Goal: Information Seeking & Learning: Learn about a topic

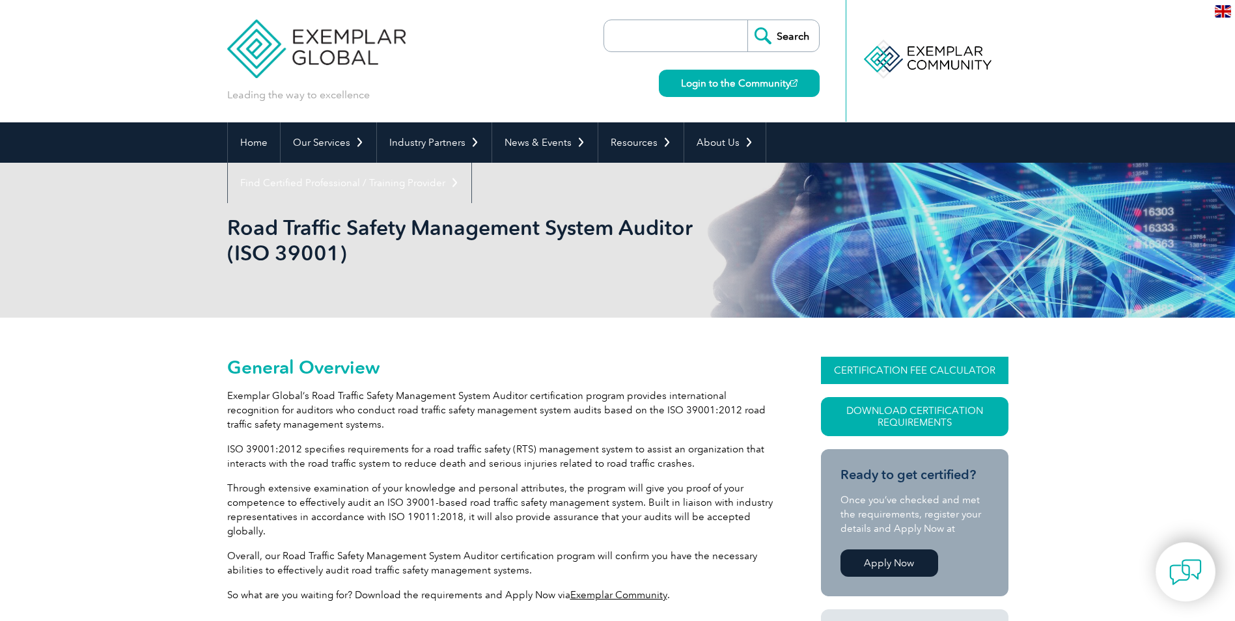
click at [932, 373] on link "CERTIFICATION FEE CALCULATOR" at bounding box center [915, 370] width 188 height 27
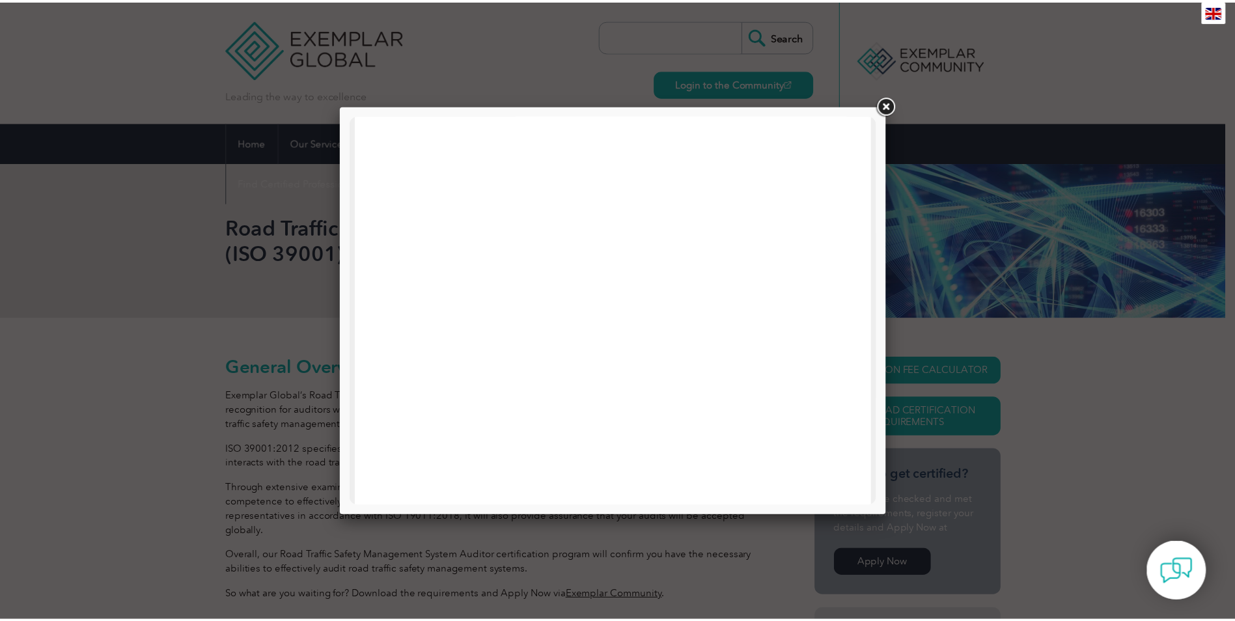
scroll to position [165, 0]
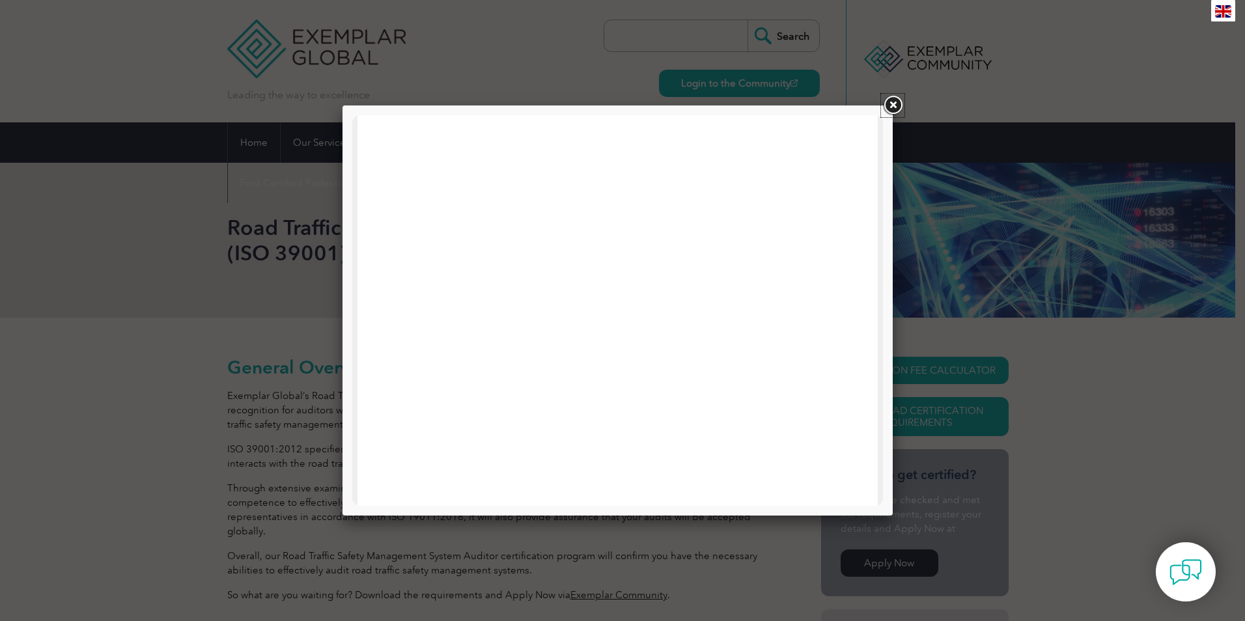
click at [897, 106] on link at bounding box center [892, 105] width 23 height 23
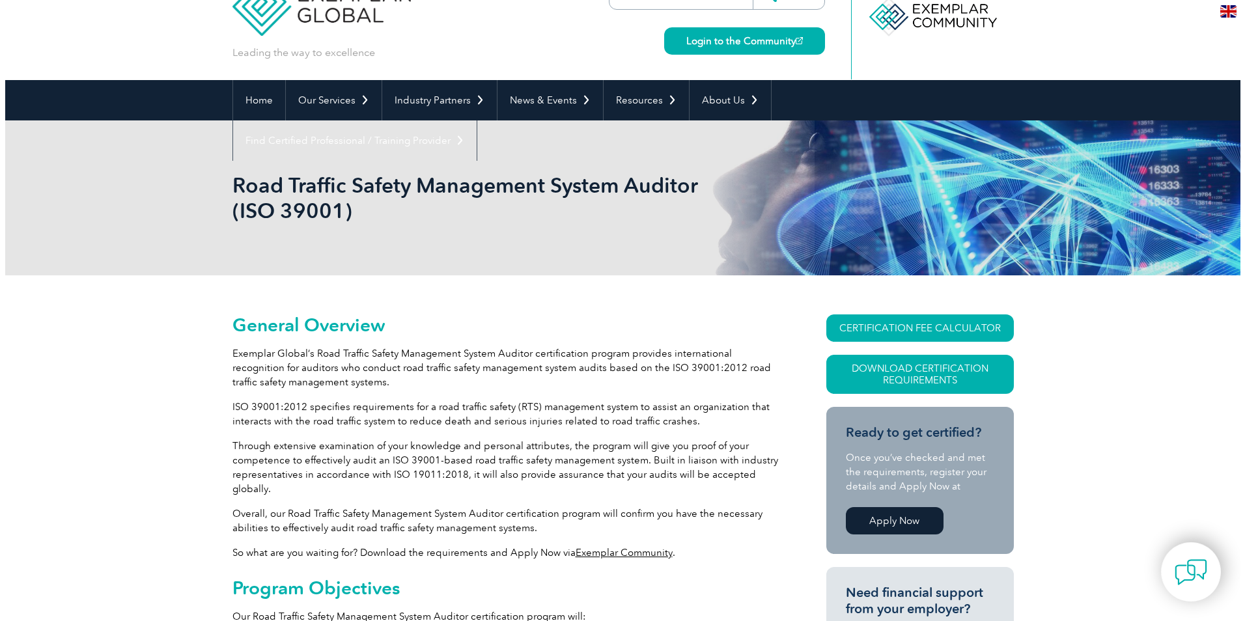
scroll to position [65, 0]
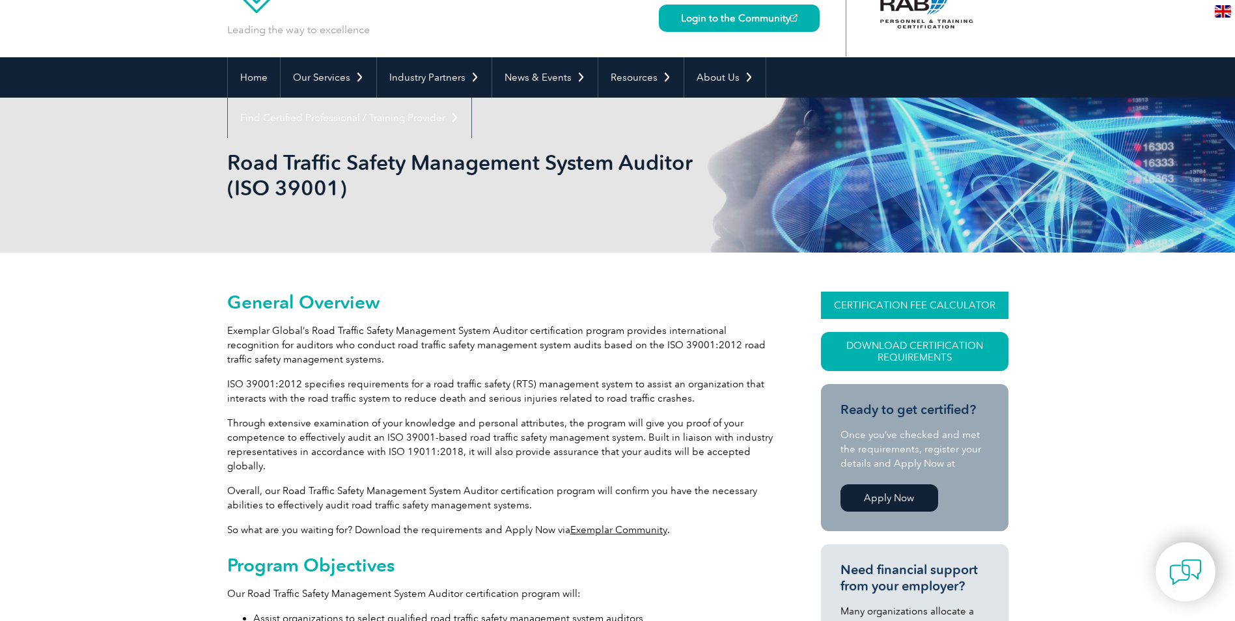
click at [935, 305] on link "CERTIFICATION FEE CALCULATOR" at bounding box center [915, 305] width 188 height 27
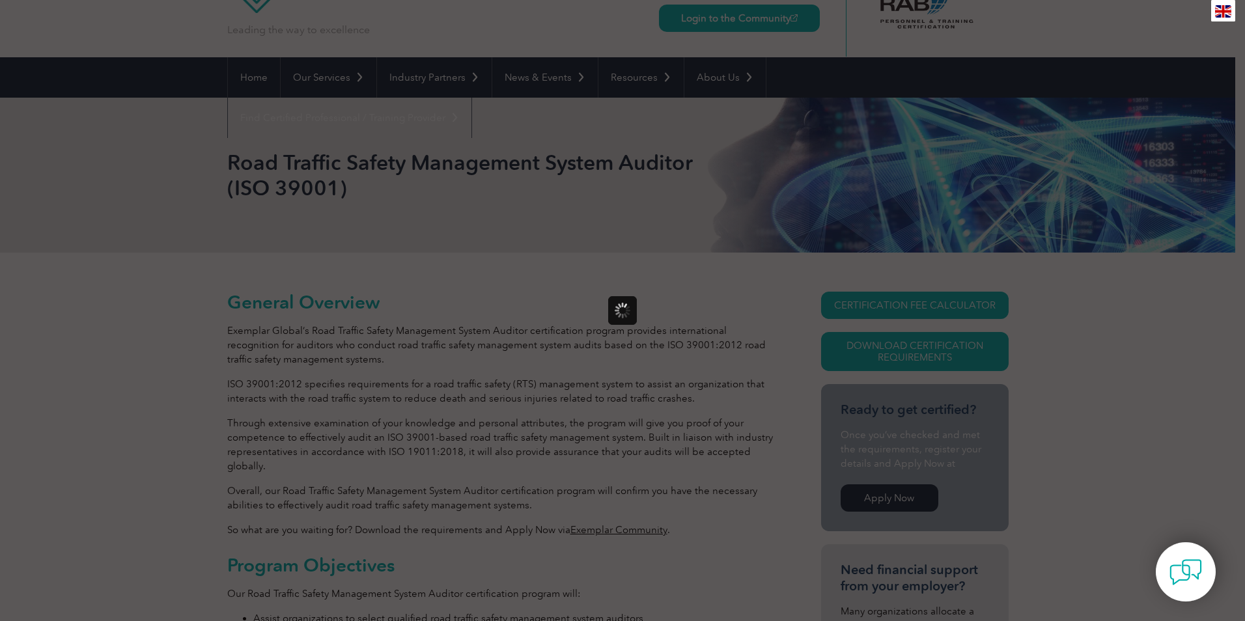
scroll to position [0, 0]
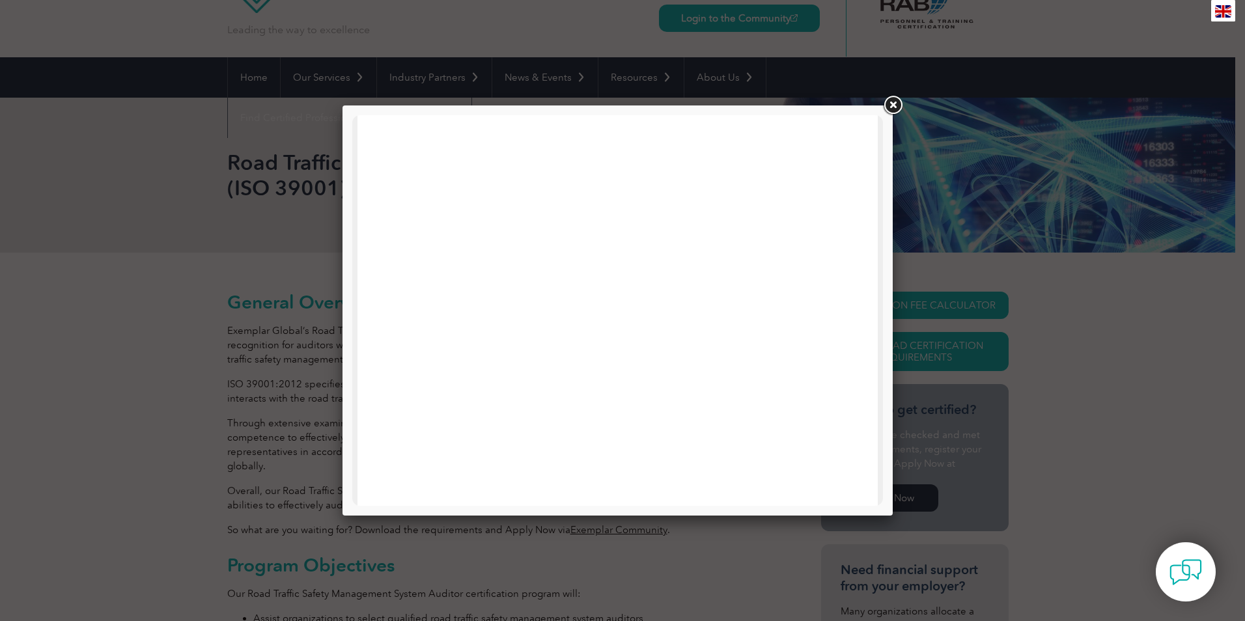
click at [892, 104] on link at bounding box center [892, 105] width 23 height 23
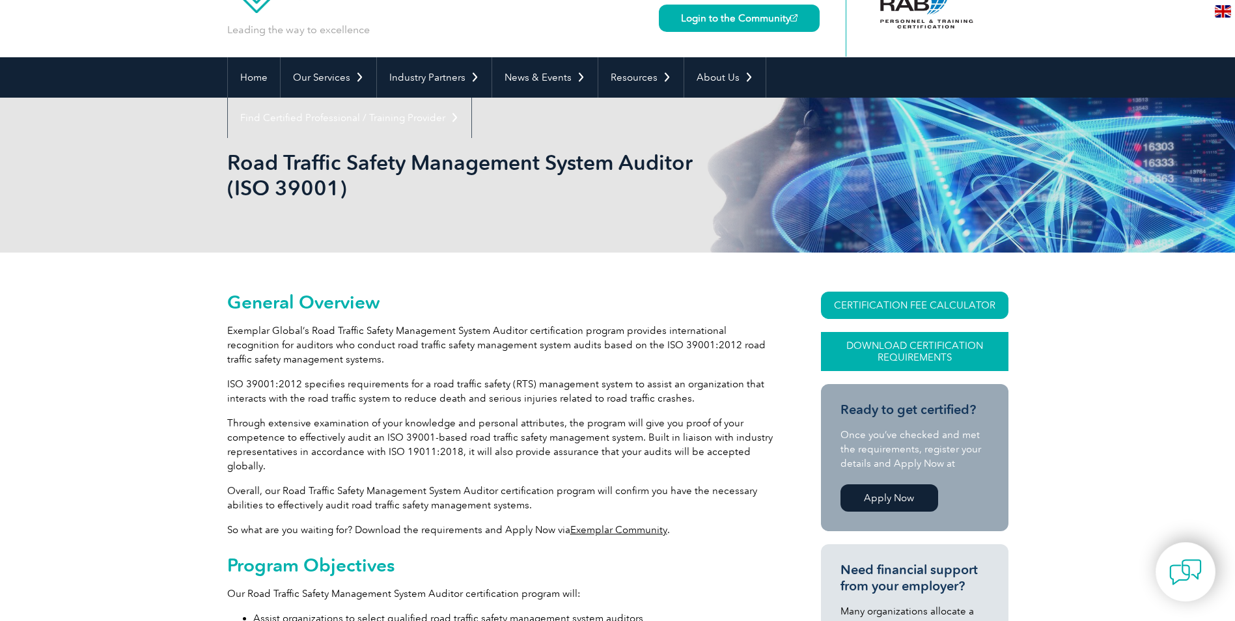
click at [915, 354] on link "Download Certification Requirements" at bounding box center [915, 351] width 188 height 39
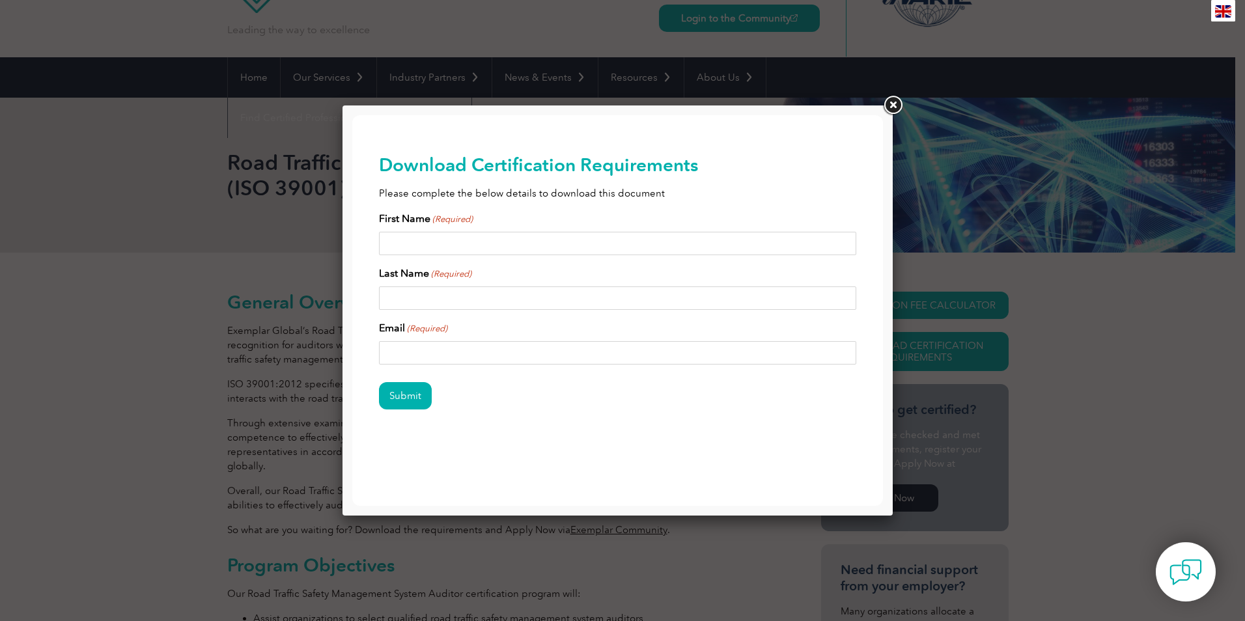
click at [460, 247] on input "First Name (Required)" at bounding box center [618, 243] width 478 height 23
type input "TELLIS"
type input "CHANDLER"
type input "tellis.chandler@keolisna.com"
click at [399, 396] on input "Submit" at bounding box center [405, 395] width 53 height 27
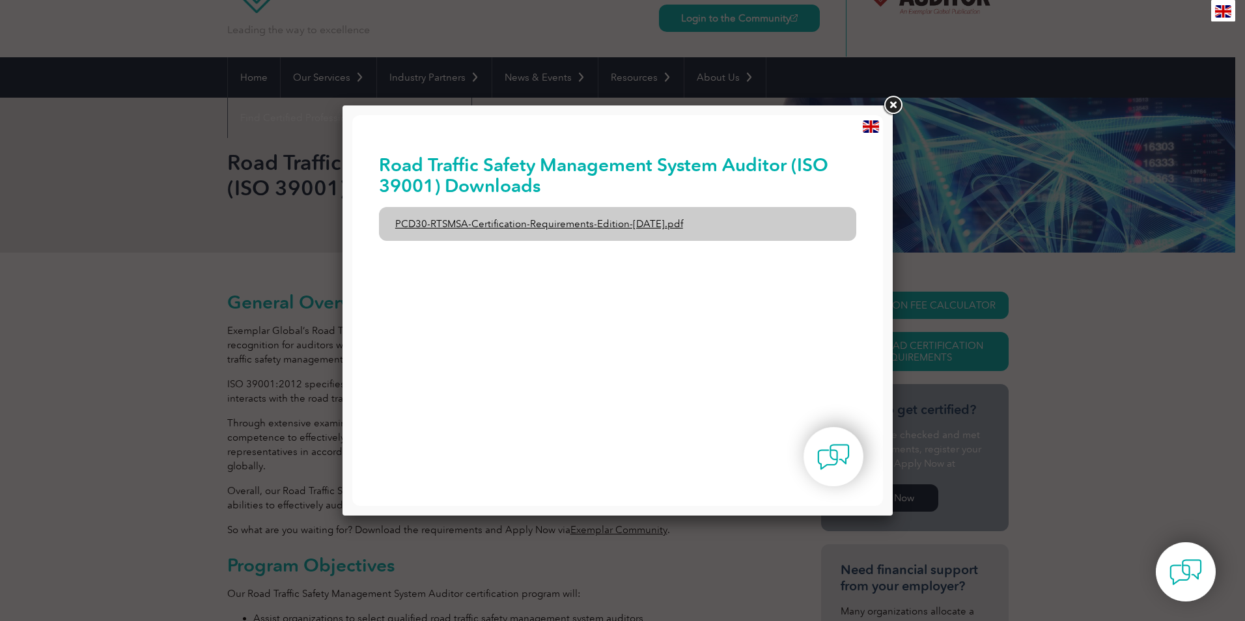
click at [643, 227] on link "PCD30-RTSMSA-Certification-Requirements-Edition-1-June-2020.pdf" at bounding box center [618, 224] width 478 height 34
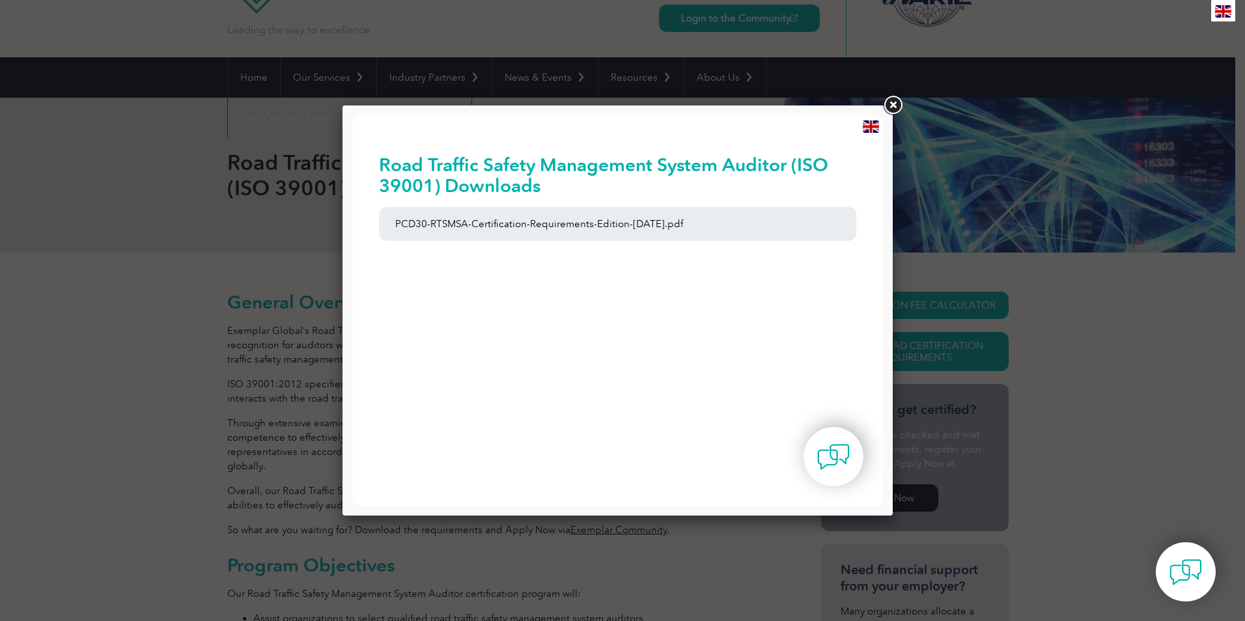
click at [889, 106] on link at bounding box center [892, 105] width 23 height 23
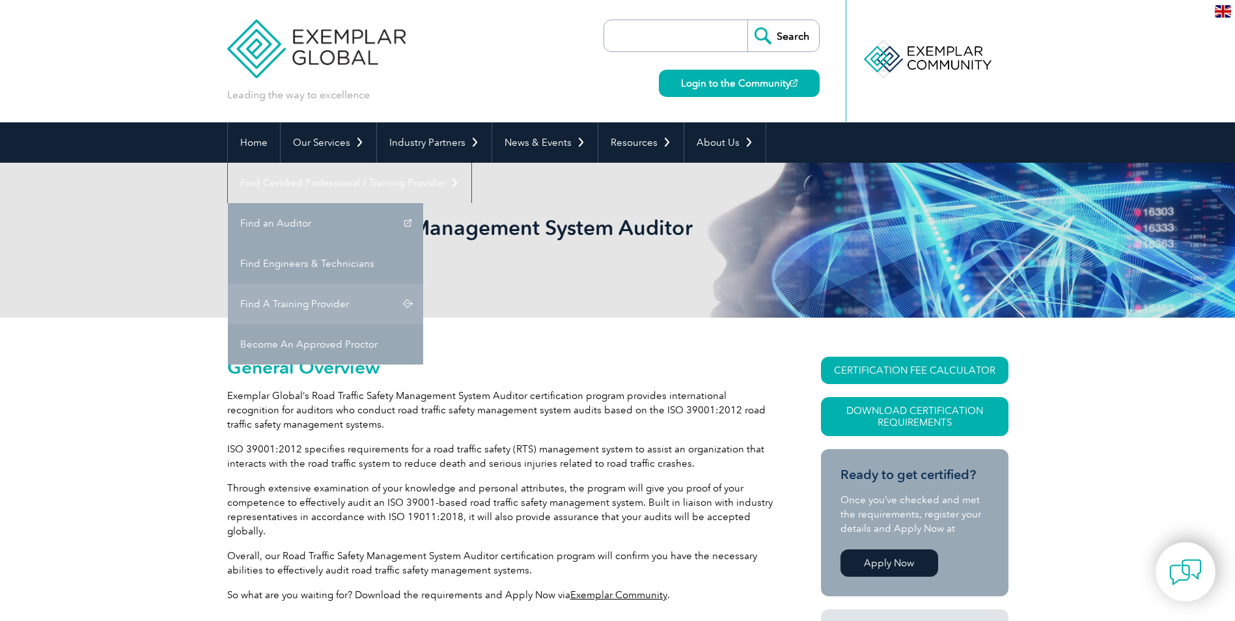
click at [423, 284] on link "Find A Training Provider" at bounding box center [325, 304] width 195 height 40
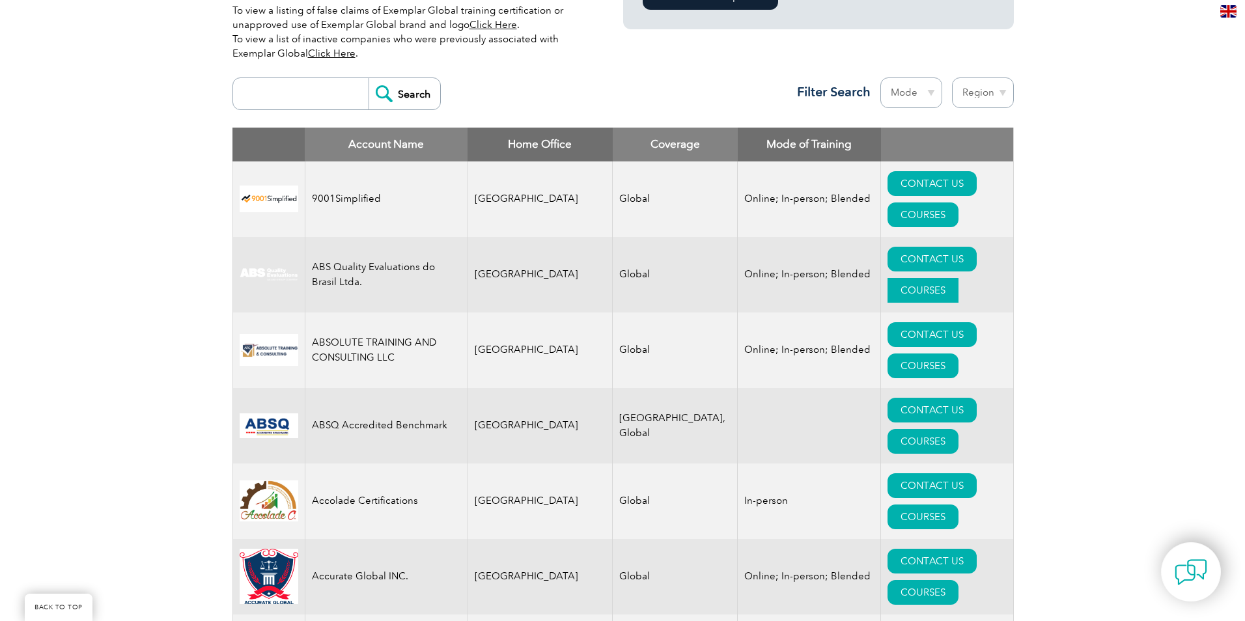
scroll to position [510, 0]
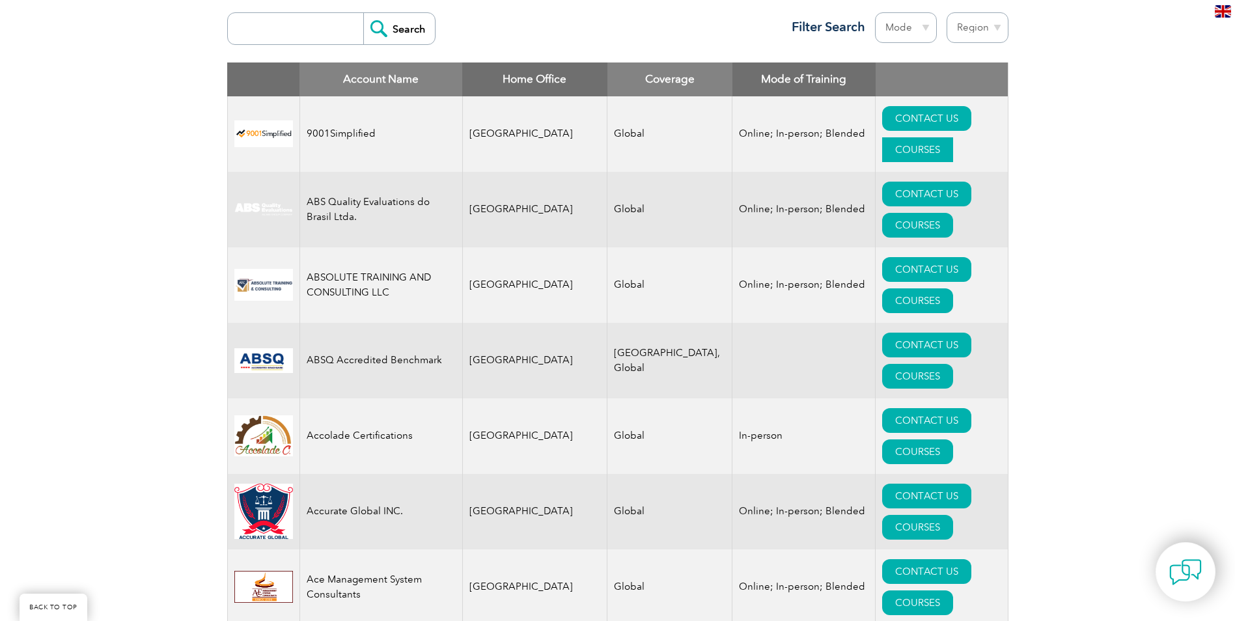
click at [952, 137] on link "COURSES" at bounding box center [917, 149] width 71 height 25
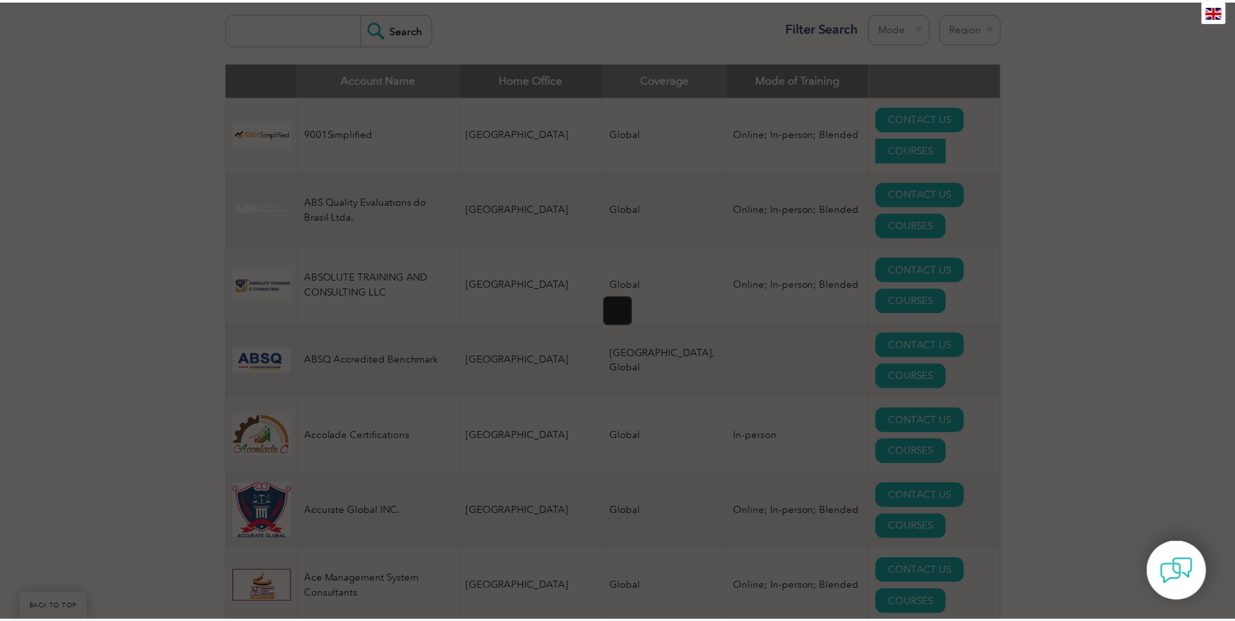
scroll to position [0, 0]
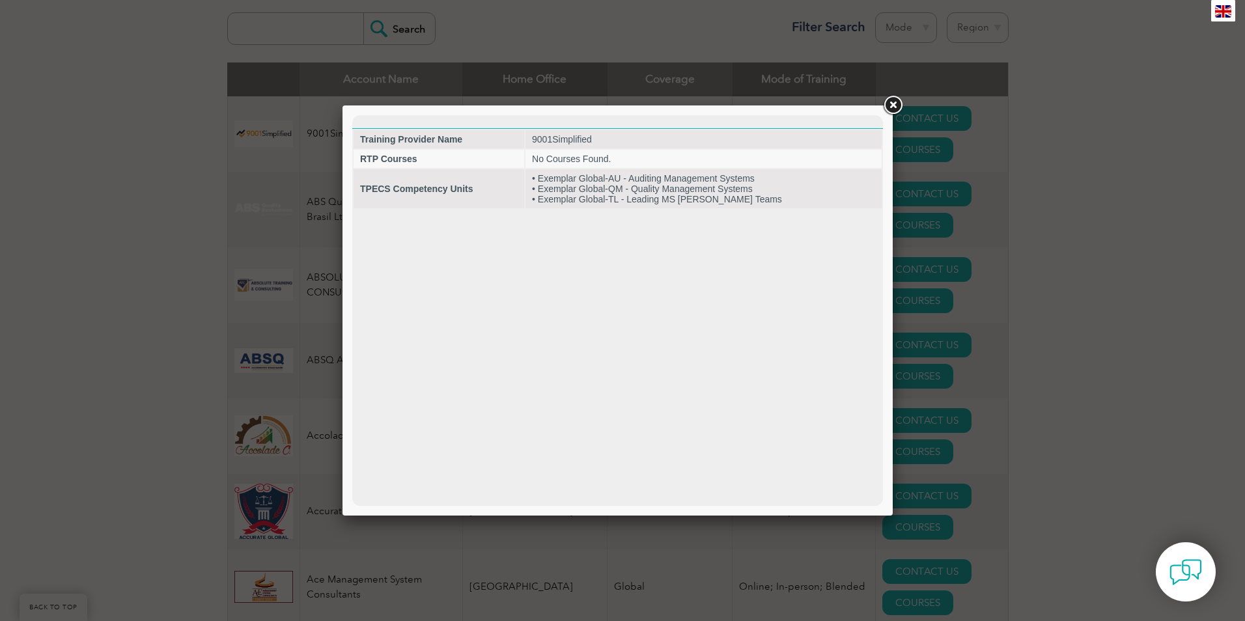
click at [895, 102] on link at bounding box center [892, 105] width 23 height 23
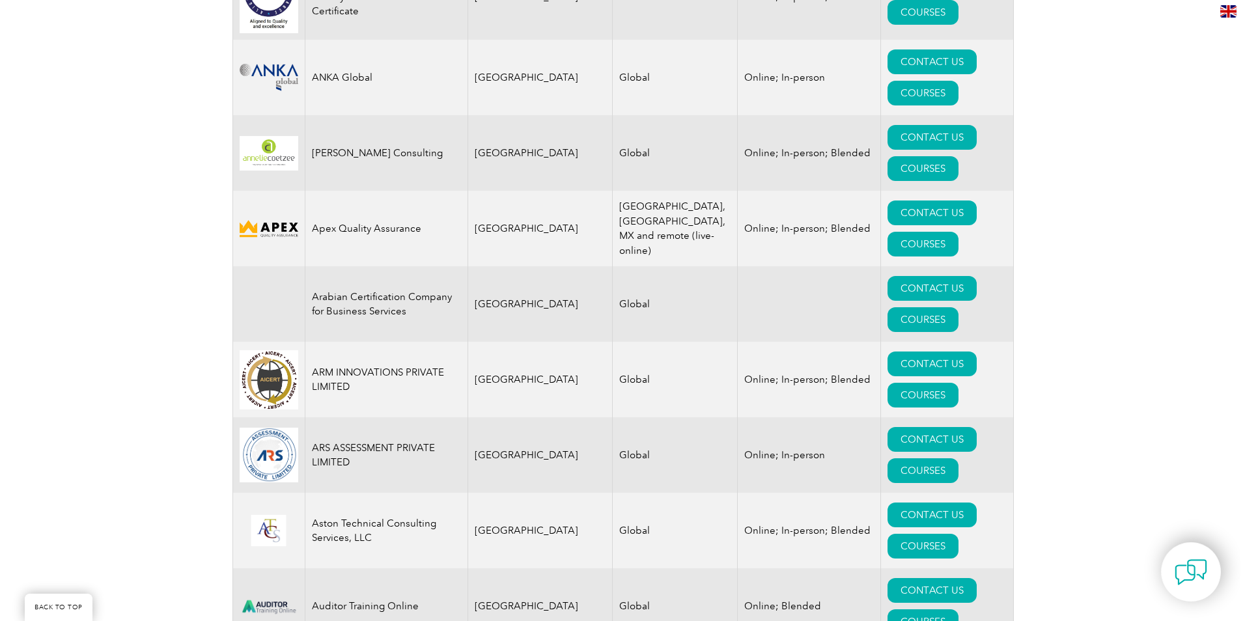
scroll to position [1682, 0]
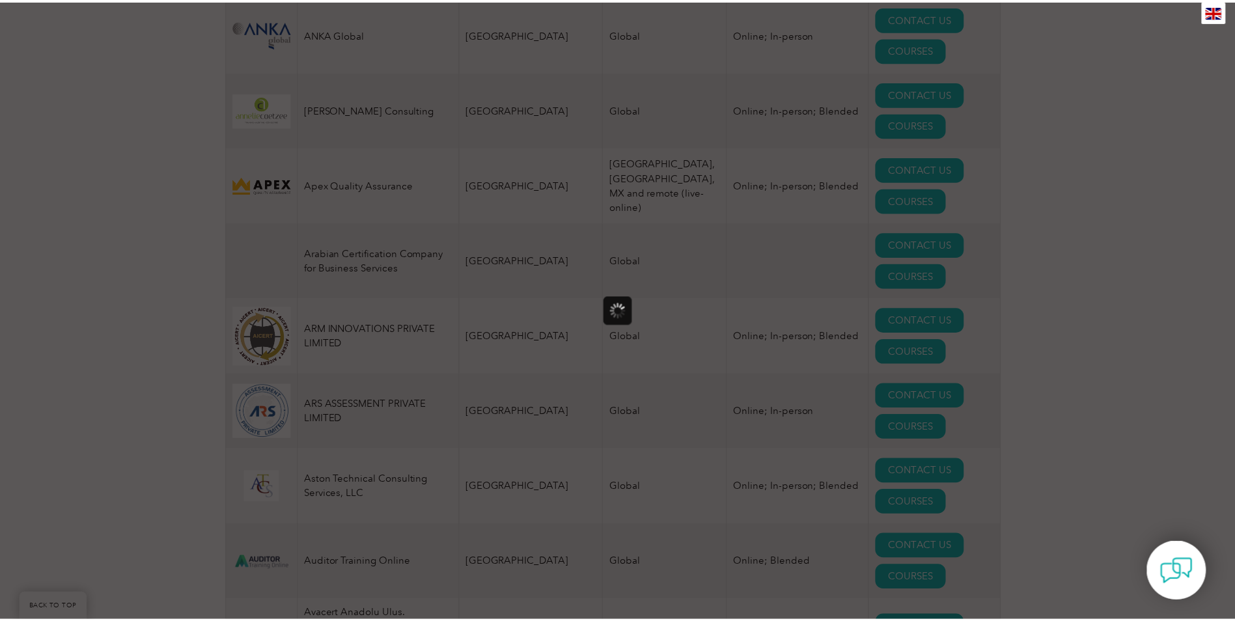
scroll to position [0, 0]
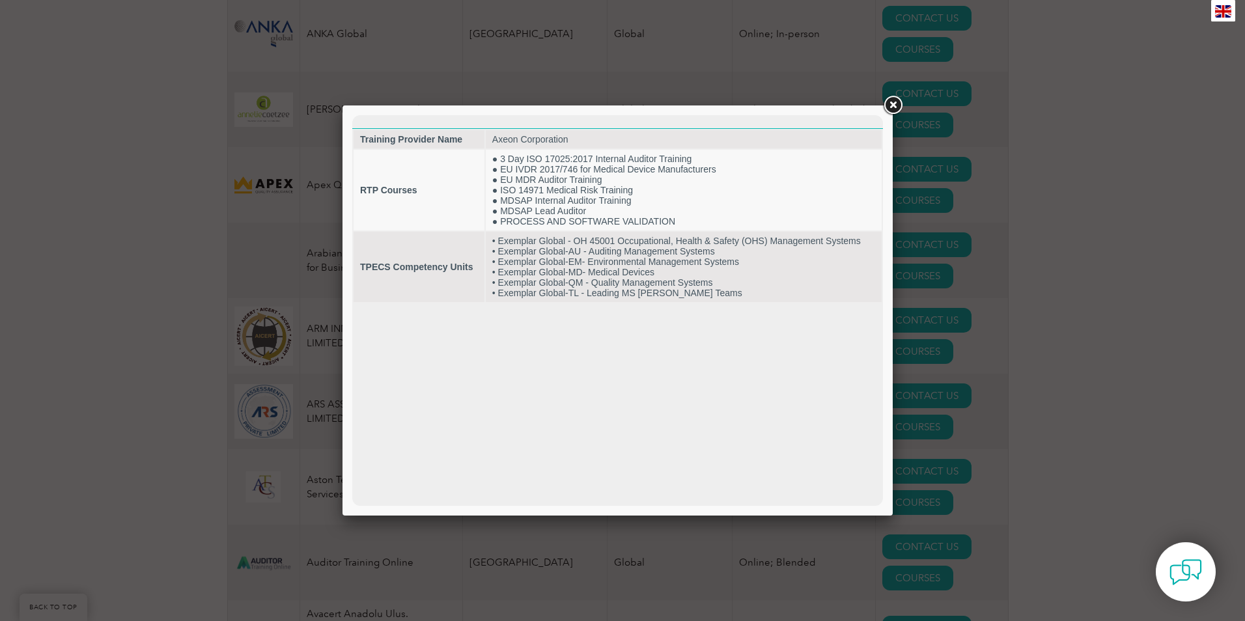
click at [894, 107] on link at bounding box center [892, 105] width 23 height 23
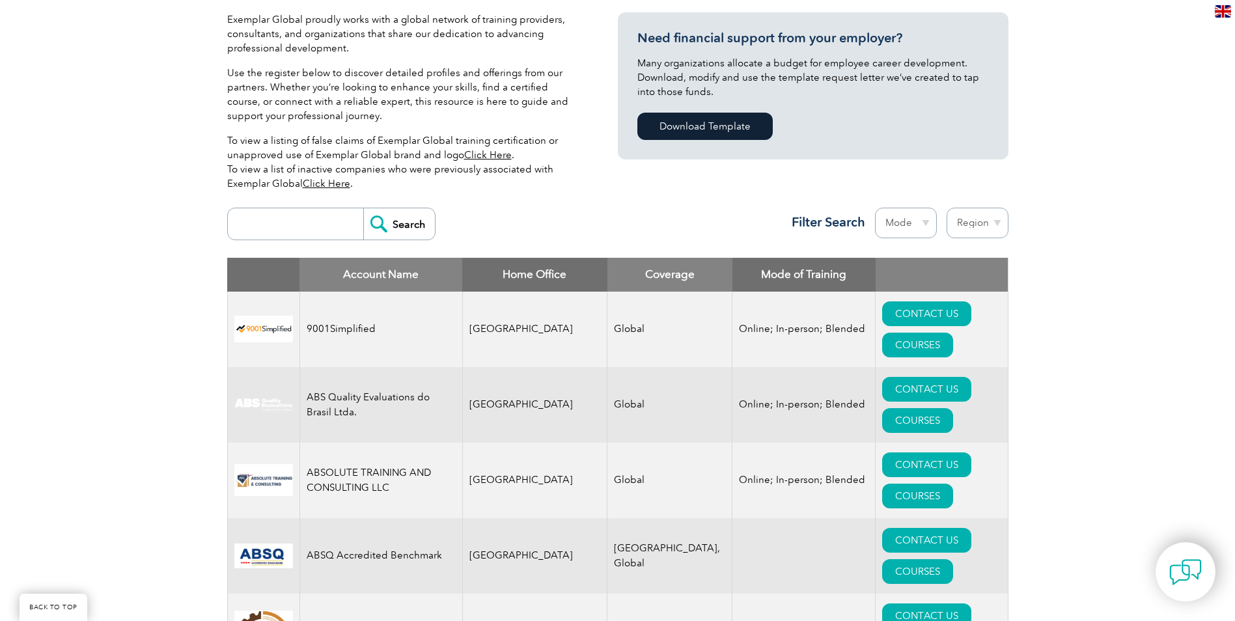
scroll to position [380, 0]
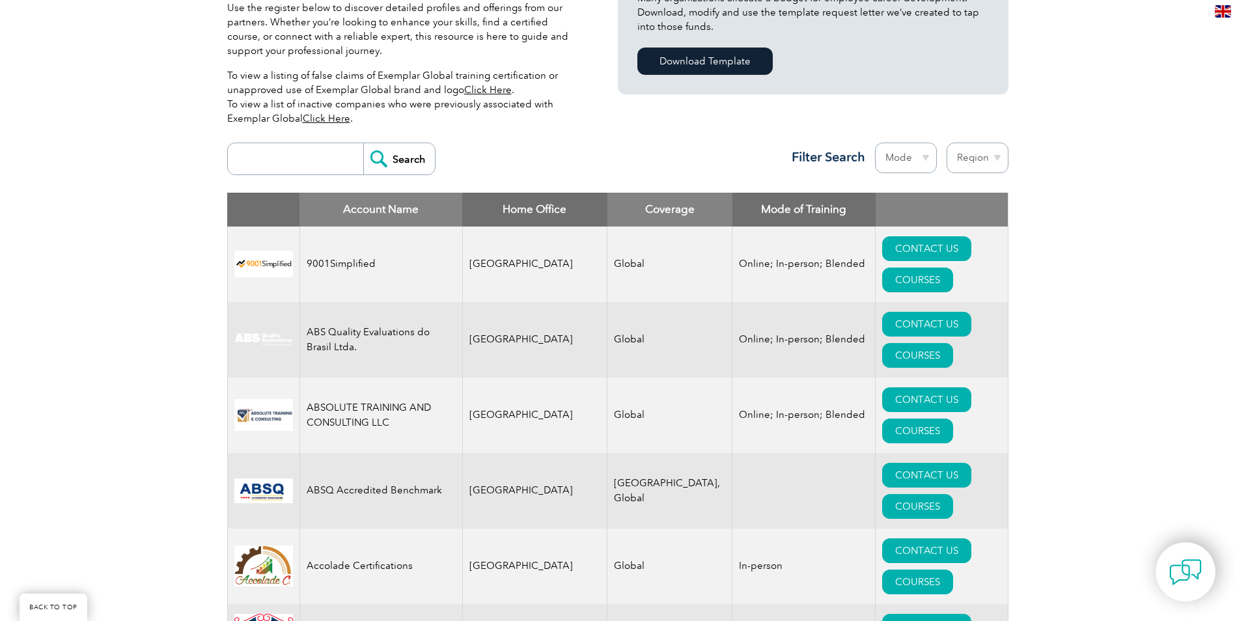
click at [998, 156] on select "Region Australia Bahrain Bangladesh Brazil Canada Colombia Dominican Republic E…" at bounding box center [978, 158] width 62 height 31
click at [929, 154] on select "Mode Online In-person Blended" at bounding box center [906, 158] width 62 height 31
select select "Online"
click at [875, 143] on select "Mode Online In-person Blended" at bounding box center [906, 158] width 62 height 31
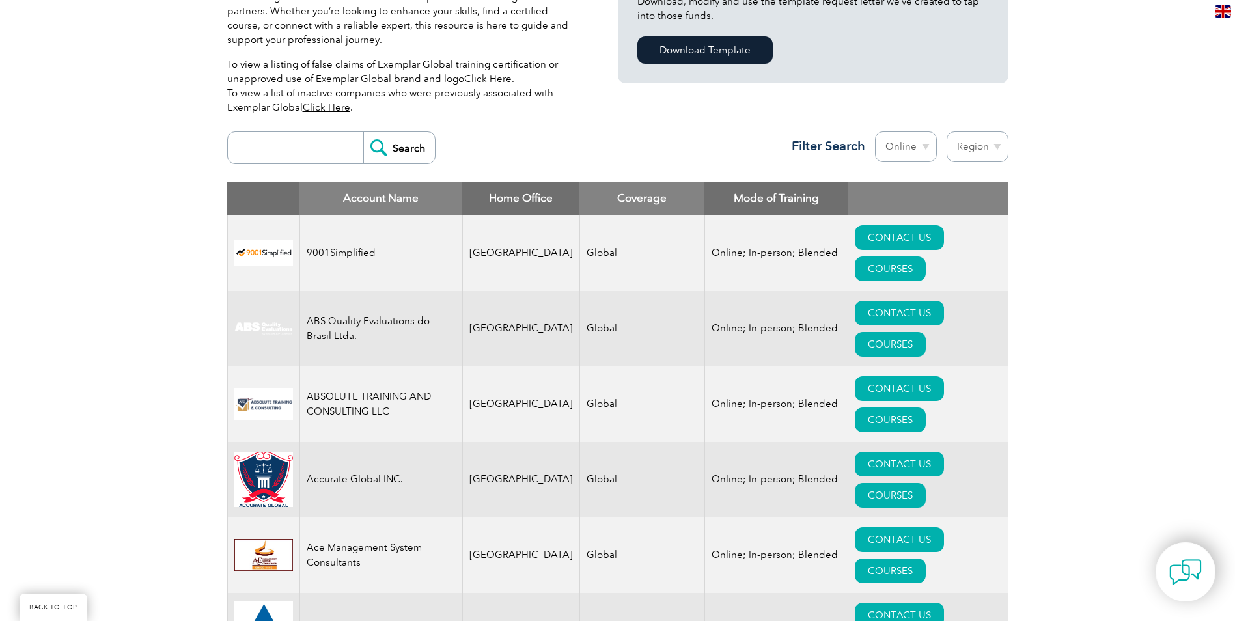
scroll to position [421, 0]
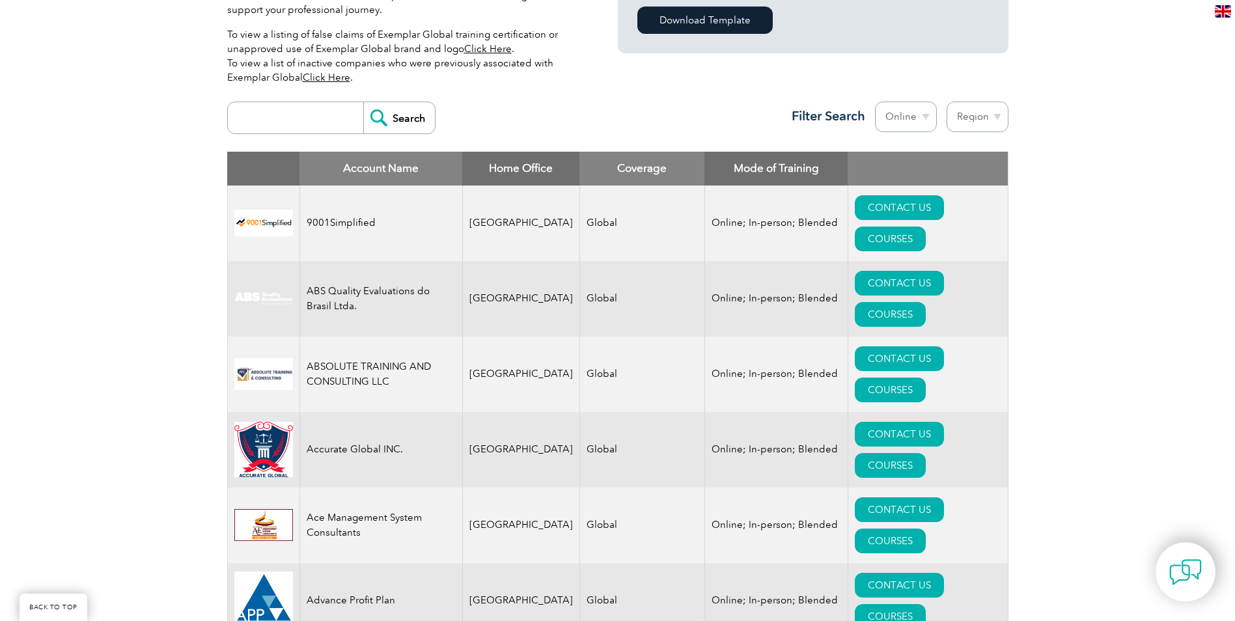
click at [996, 119] on select "Region Australia Bahrain Bangladesh Brazil Canada Colombia Dominican Republic E…" at bounding box center [978, 117] width 62 height 31
select select "[GEOGRAPHIC_DATA]"
click at [947, 102] on select "Region Australia Bahrain Bangladesh Brazil Canada Colombia Dominican Republic E…" at bounding box center [978, 117] width 62 height 31
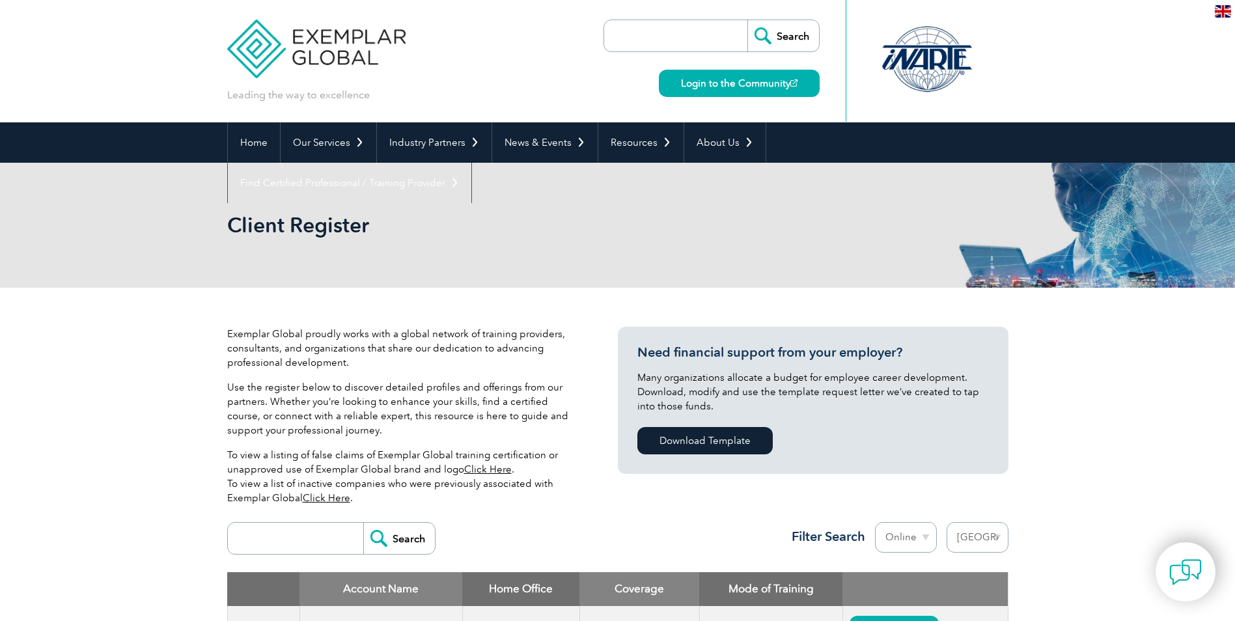
select select "[GEOGRAPHIC_DATA]"
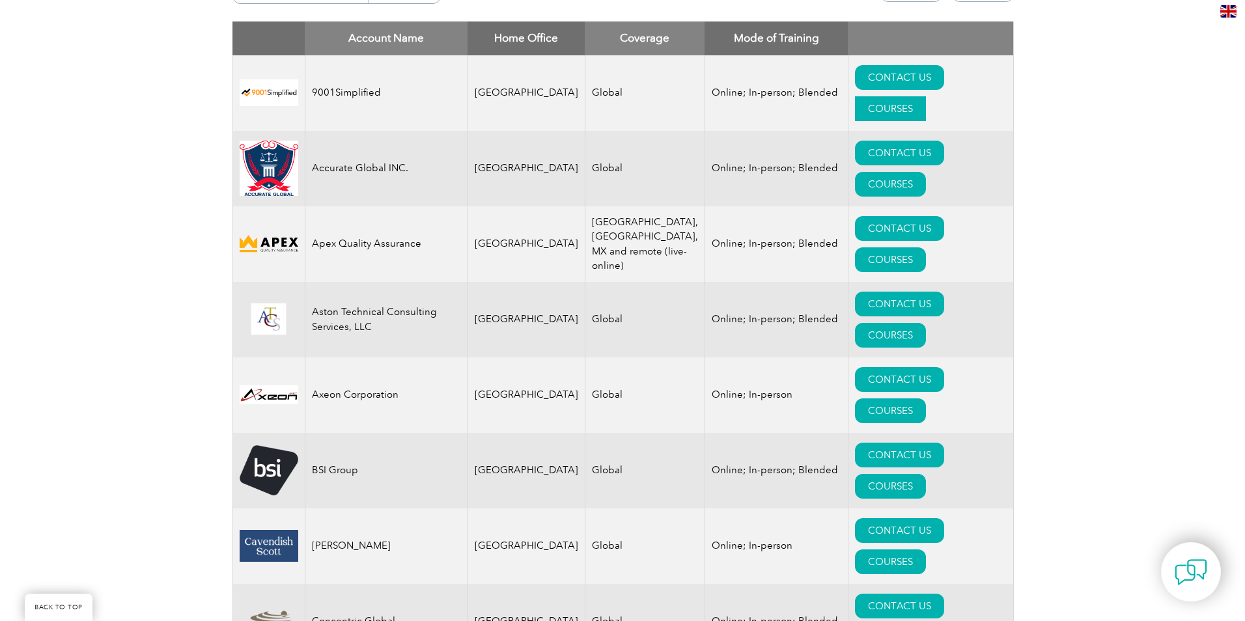
scroll to position [356, 0]
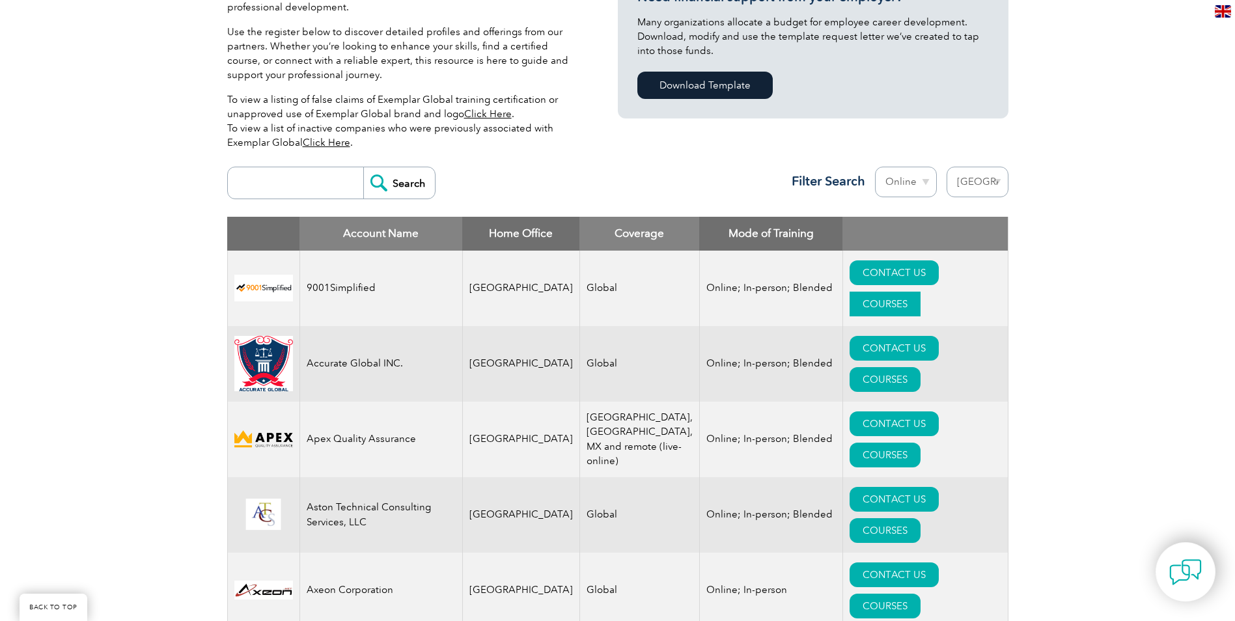
click at [921, 292] on link "COURSES" at bounding box center [885, 304] width 71 height 25
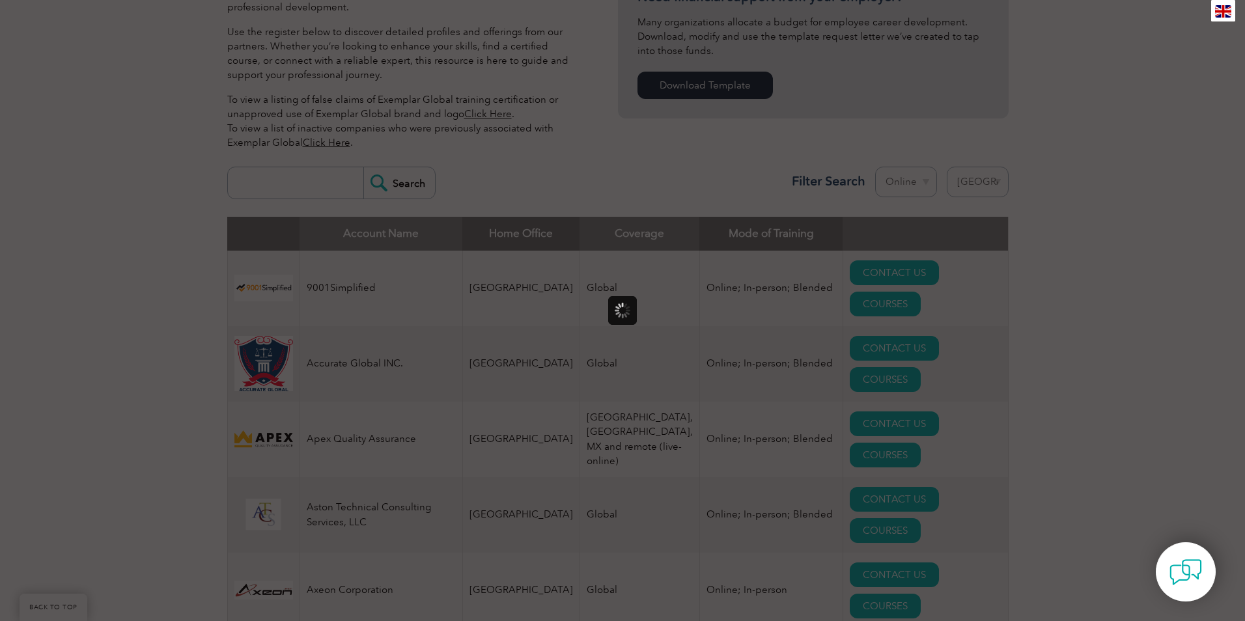
scroll to position [0, 0]
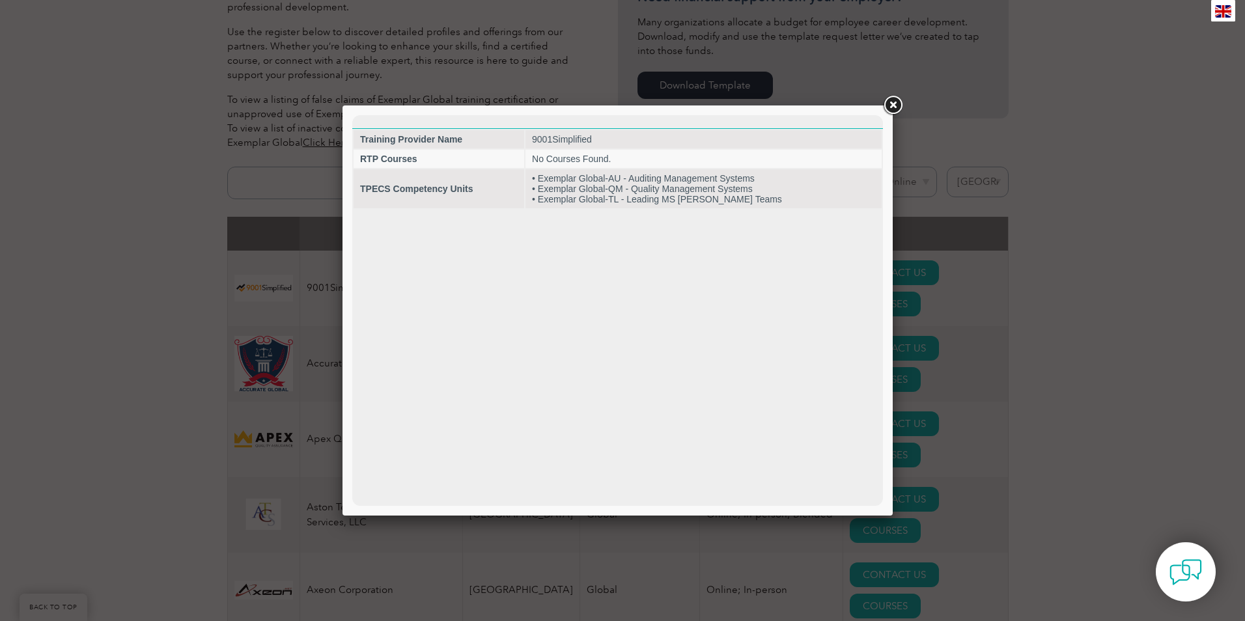
click at [893, 103] on link at bounding box center [892, 105] width 23 height 23
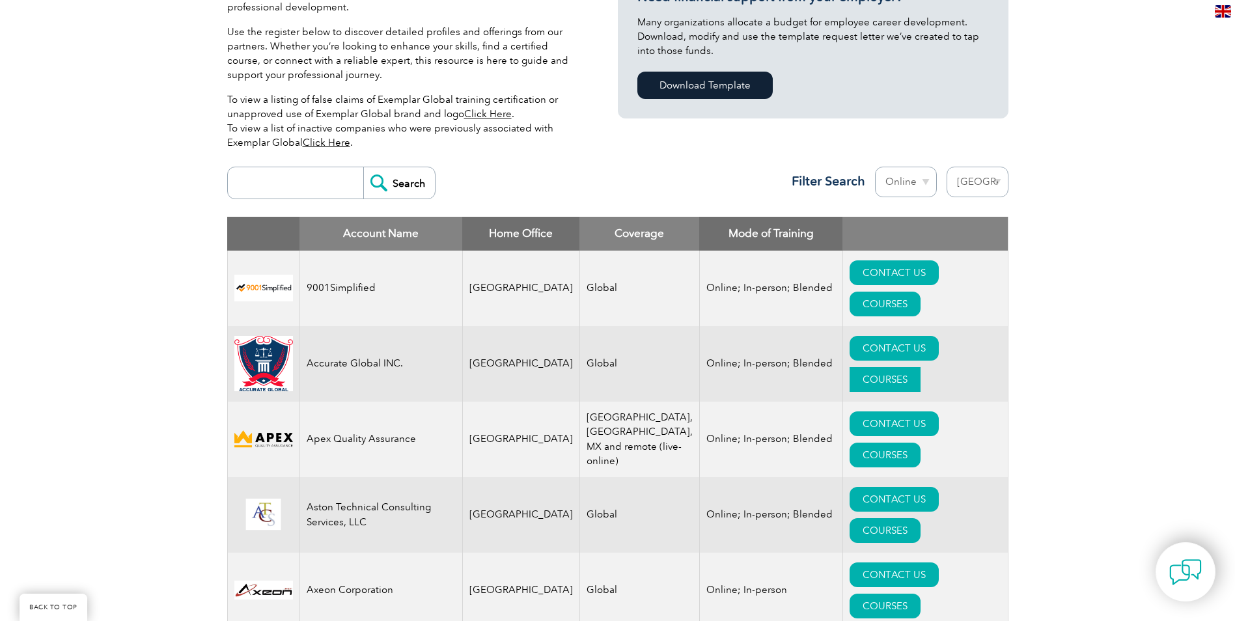
click at [921, 367] on link "COURSES" at bounding box center [885, 379] width 71 height 25
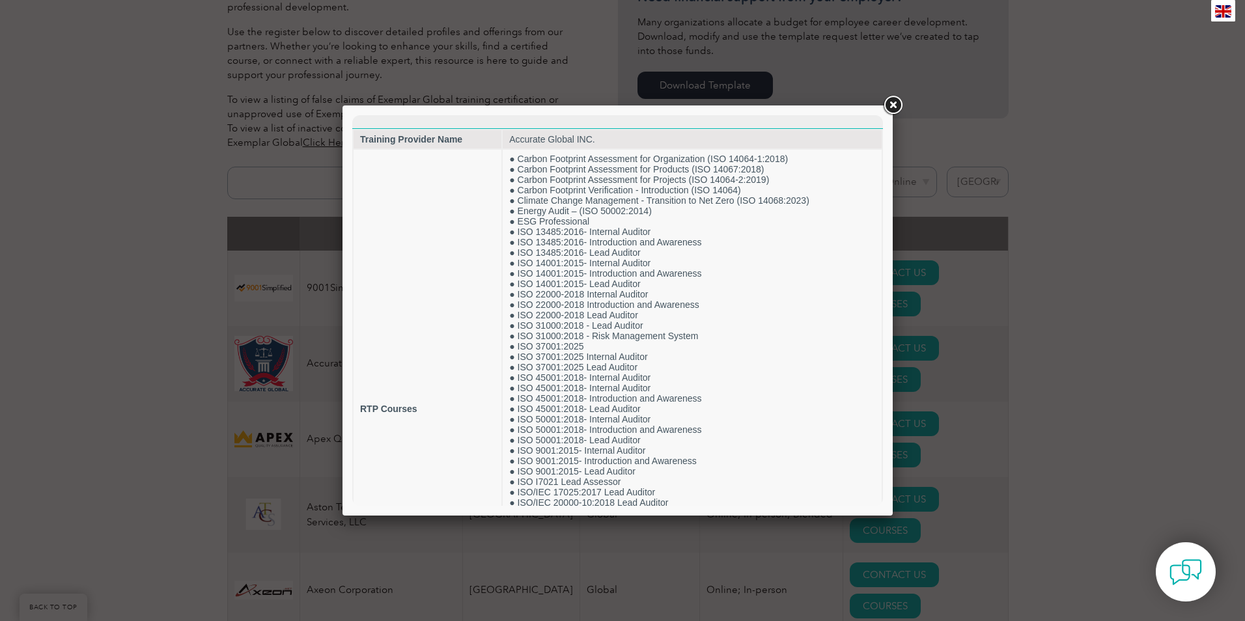
scroll to position [183, 0]
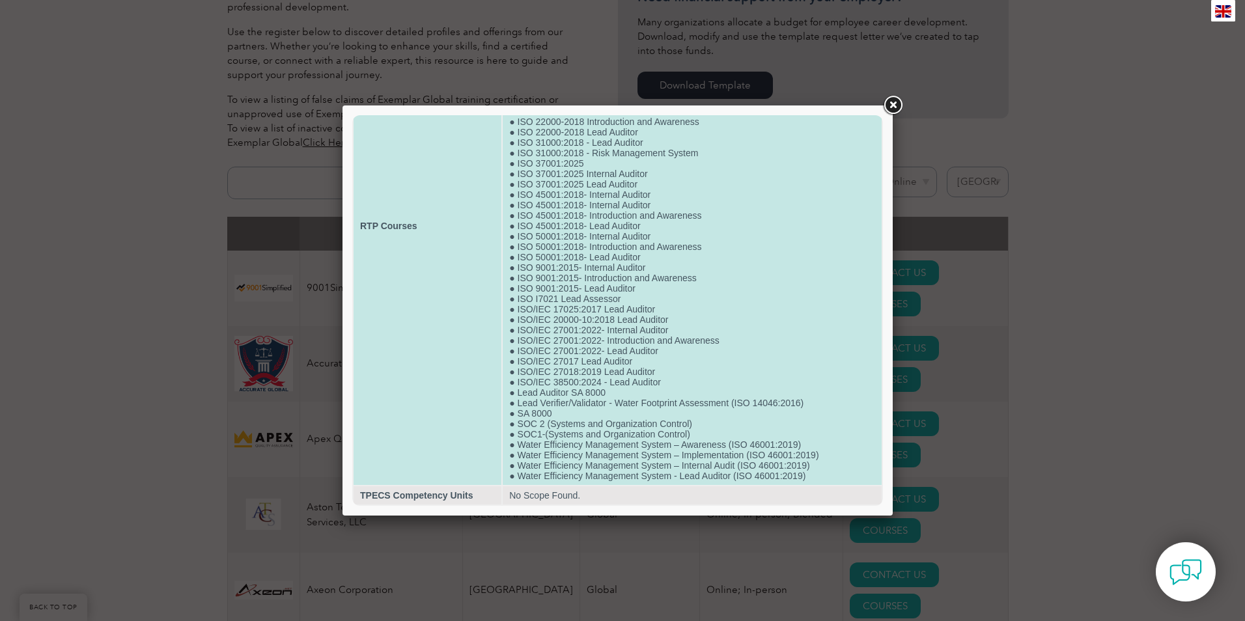
click at [871, 253] on td "● Carbon Footprint Assessment for Organization (ISO 14064-1:2018) ● Carbon Foot…" at bounding box center [692, 226] width 379 height 518
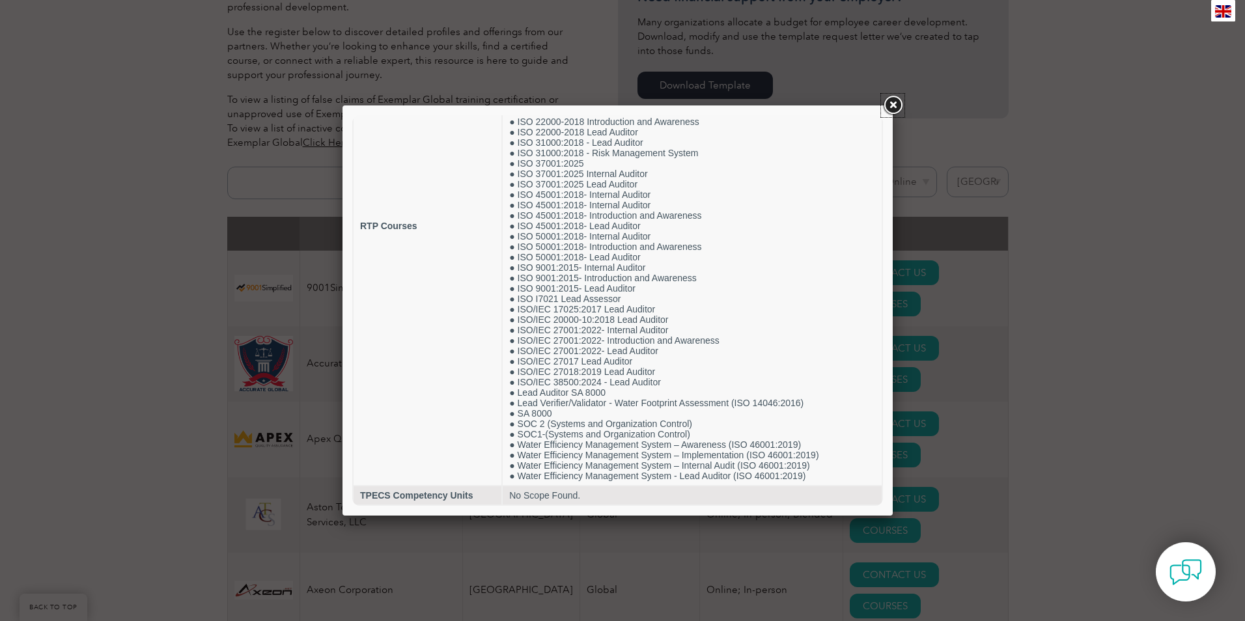
drag, startPoint x: 892, startPoint y: 104, endPoint x: 887, endPoint y: 121, distance: 17.7
click at [892, 104] on link at bounding box center [892, 105] width 23 height 23
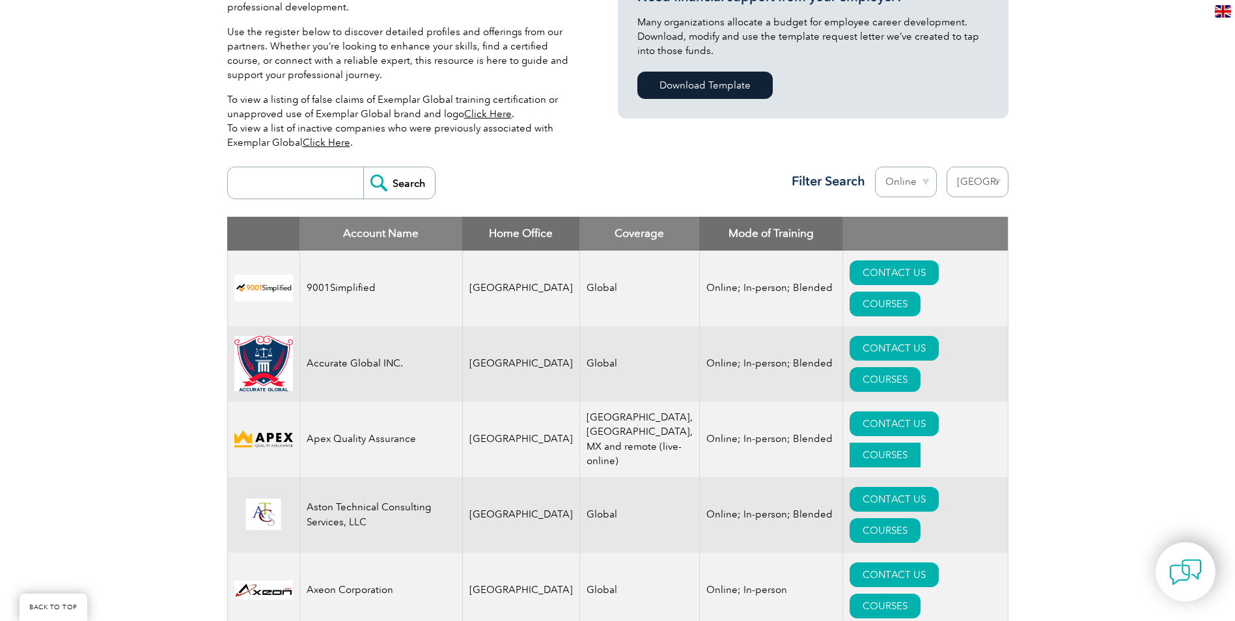
click at [921, 443] on link "COURSES" at bounding box center [885, 455] width 71 height 25
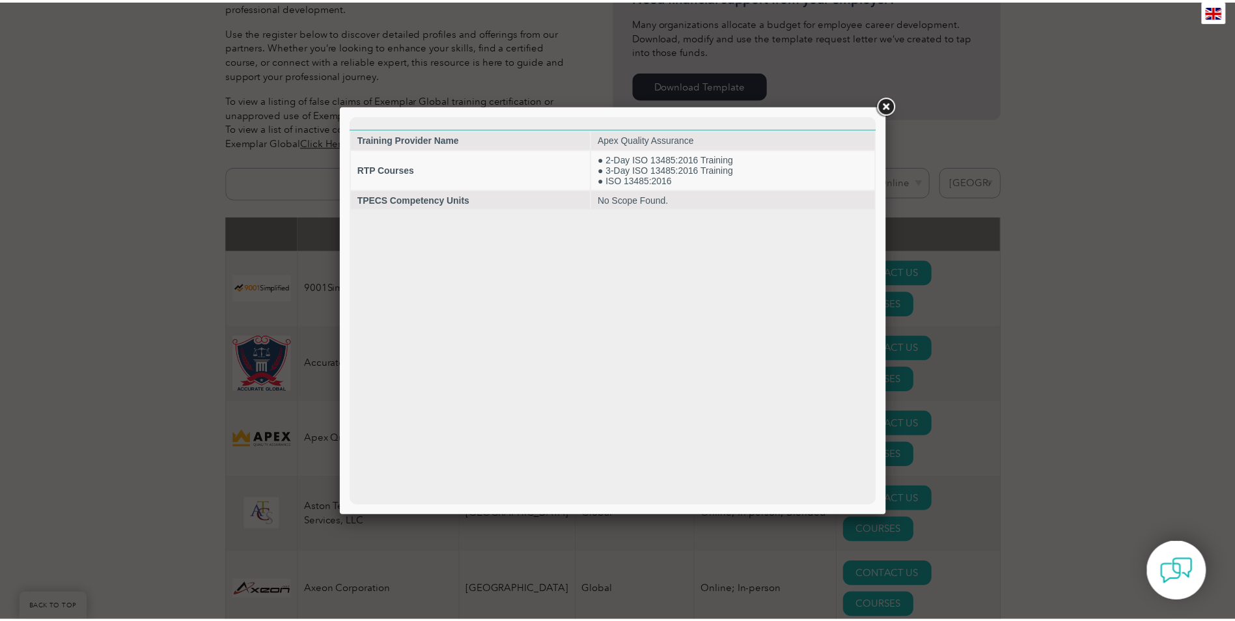
scroll to position [0, 0]
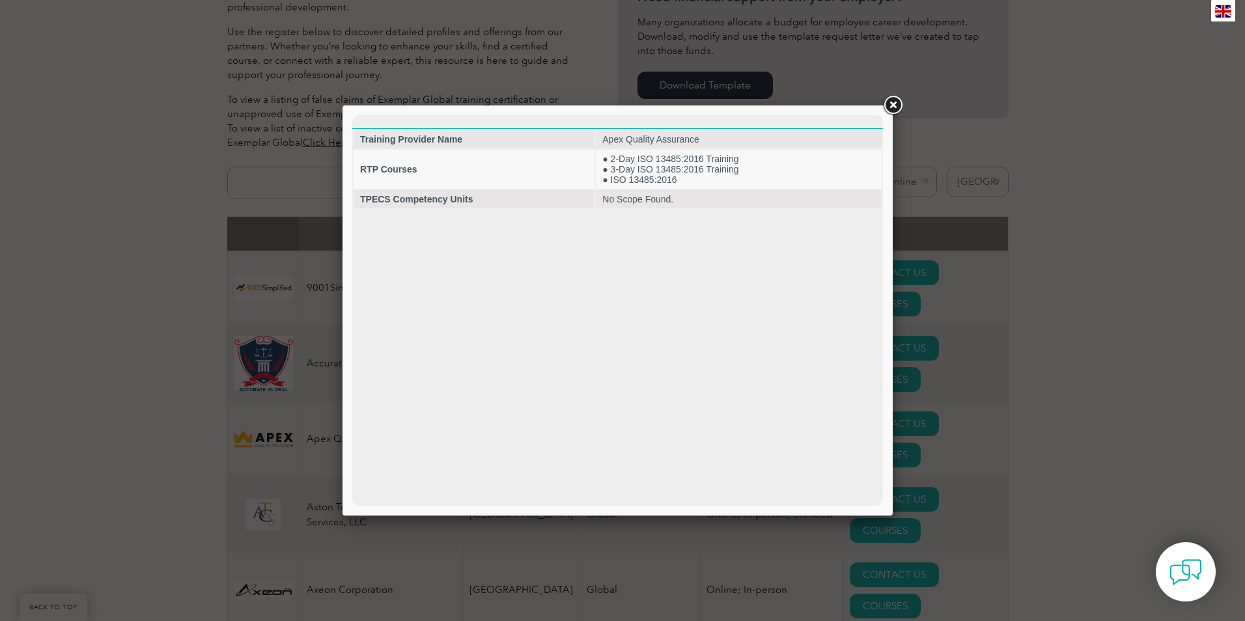
click at [901, 100] on link at bounding box center [892, 105] width 23 height 23
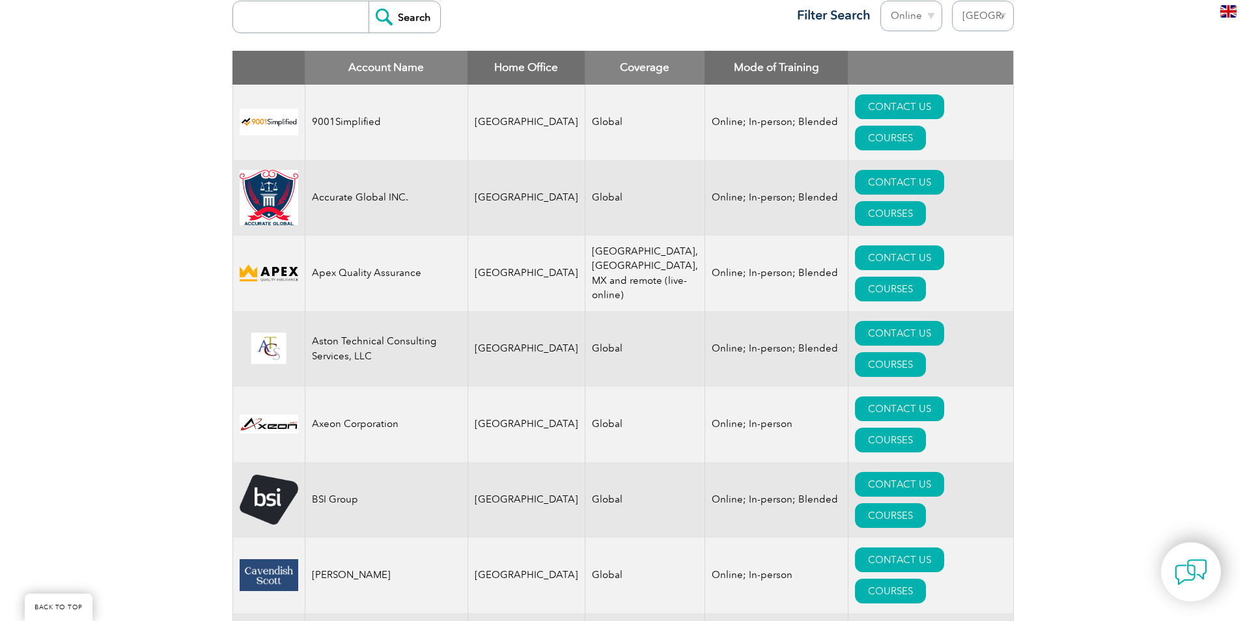
scroll to position [551, 0]
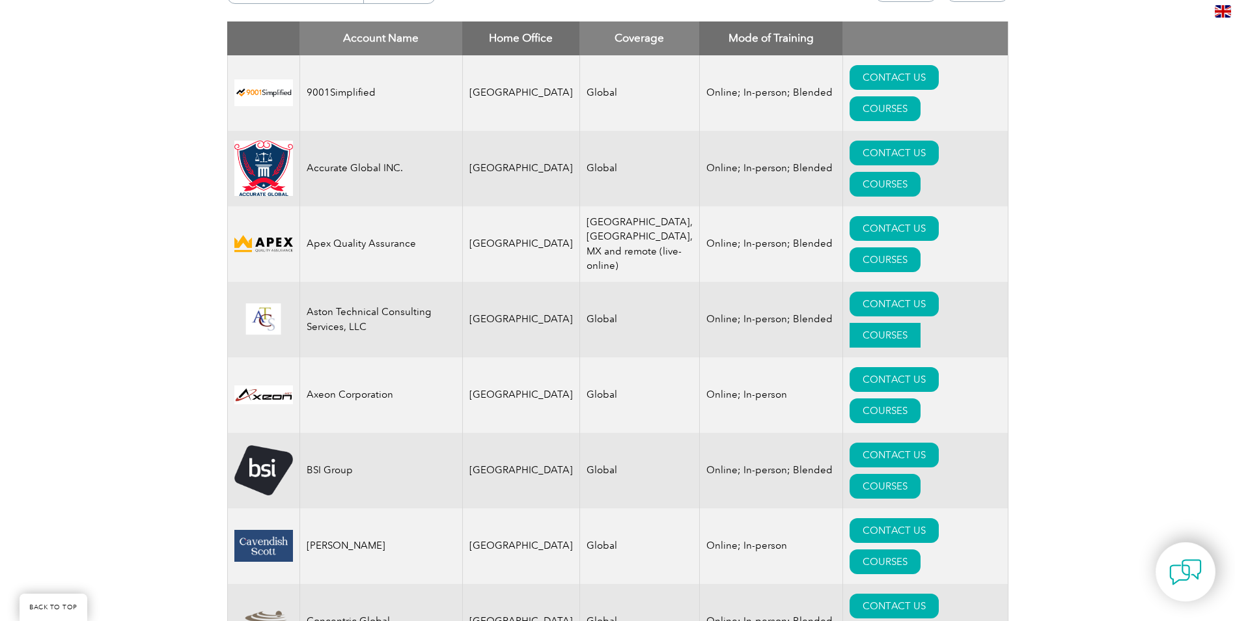
click at [921, 323] on link "COURSES" at bounding box center [885, 335] width 71 height 25
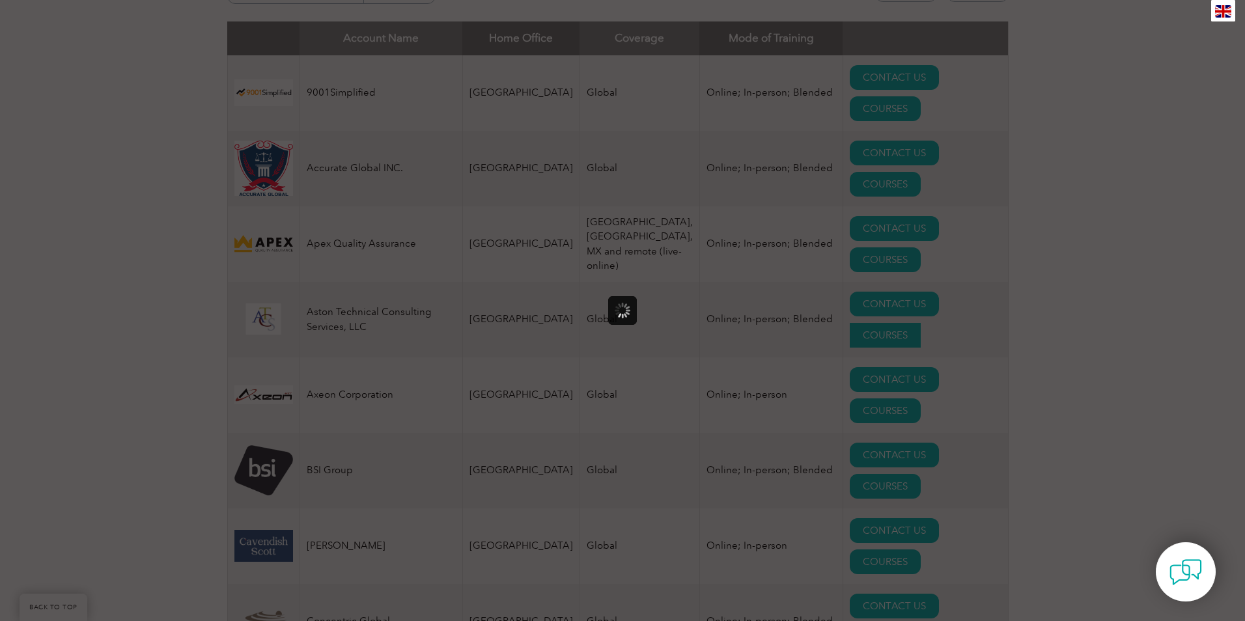
scroll to position [0, 0]
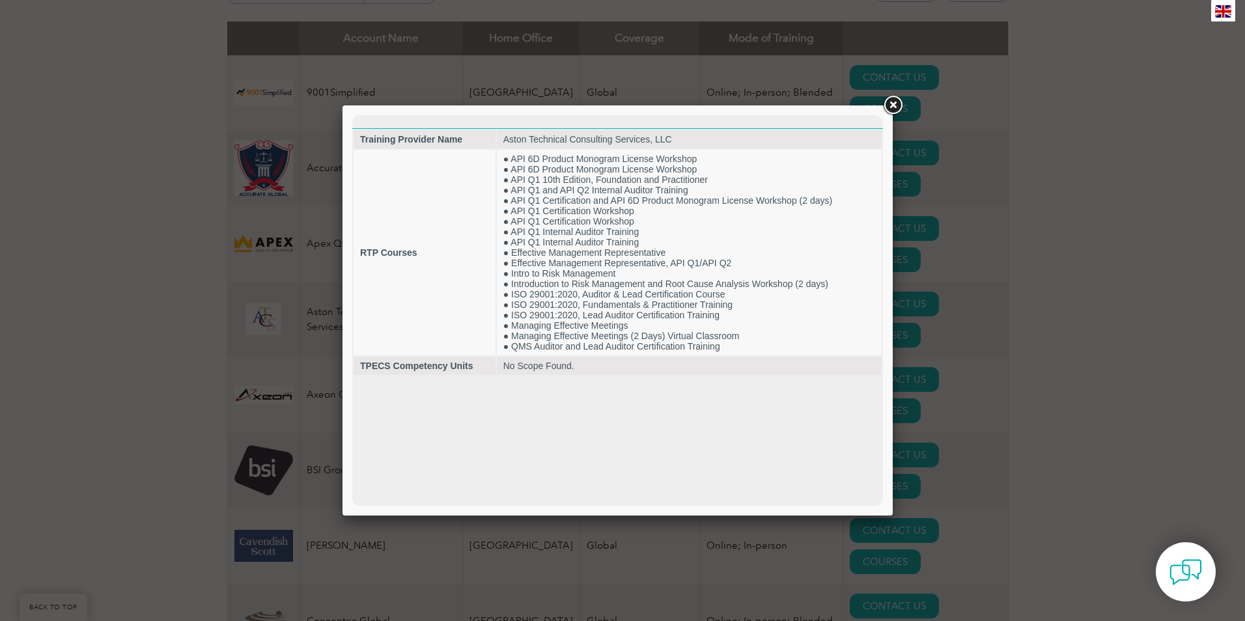
click at [890, 104] on link at bounding box center [892, 105] width 23 height 23
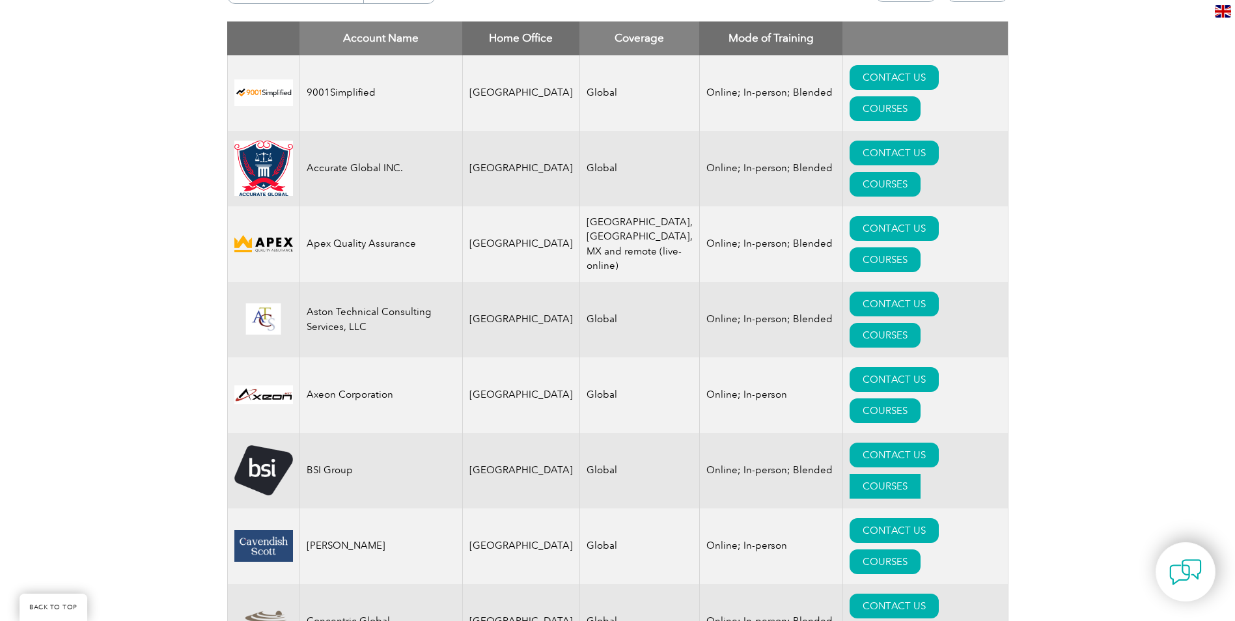
click at [921, 474] on link "COURSES" at bounding box center [885, 486] width 71 height 25
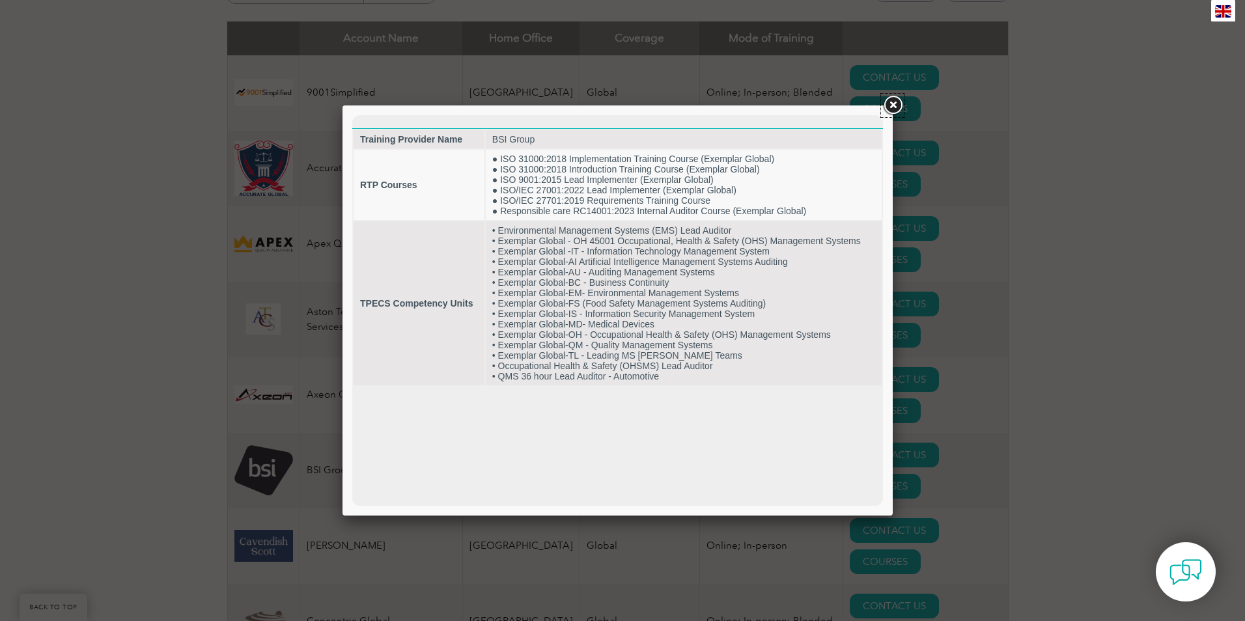
click at [892, 102] on link at bounding box center [892, 105] width 23 height 23
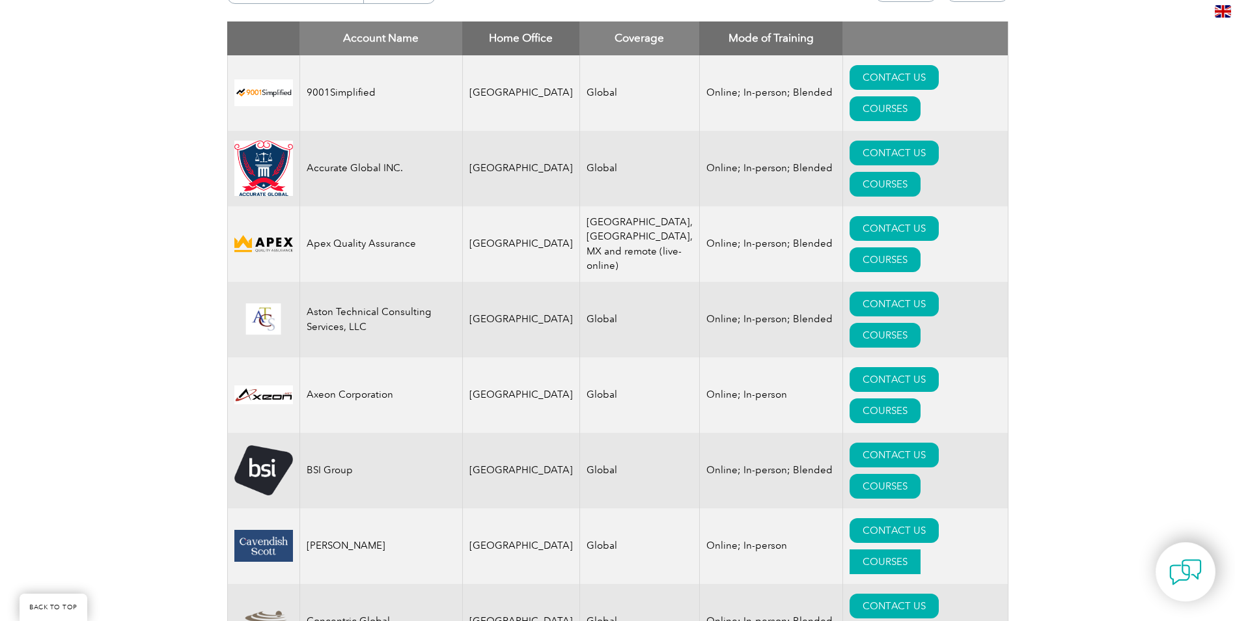
click at [921, 550] on link "COURSES" at bounding box center [885, 562] width 71 height 25
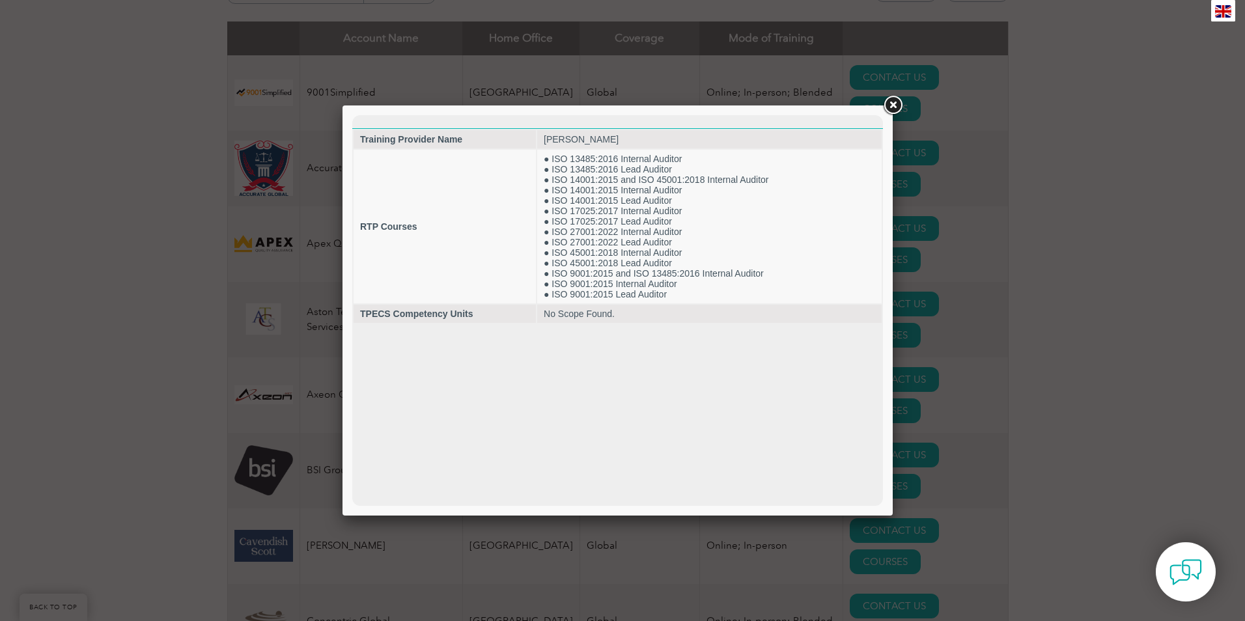
click at [891, 101] on link at bounding box center [892, 105] width 23 height 23
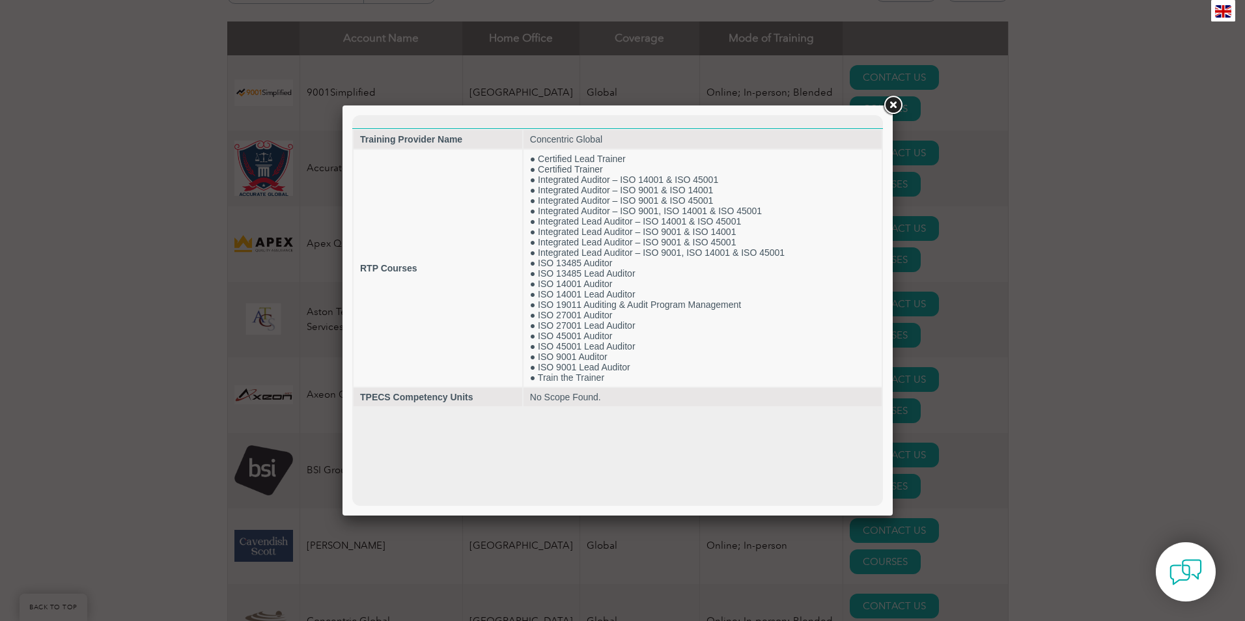
click at [894, 104] on link at bounding box center [892, 105] width 23 height 23
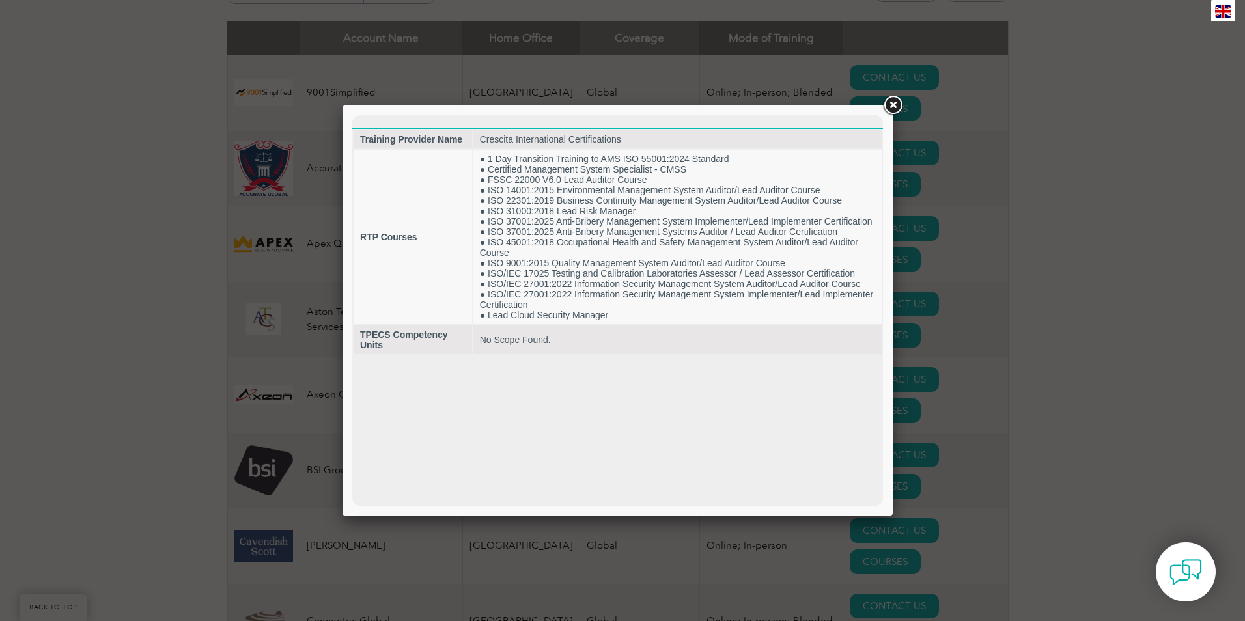
click at [893, 107] on link at bounding box center [892, 105] width 23 height 23
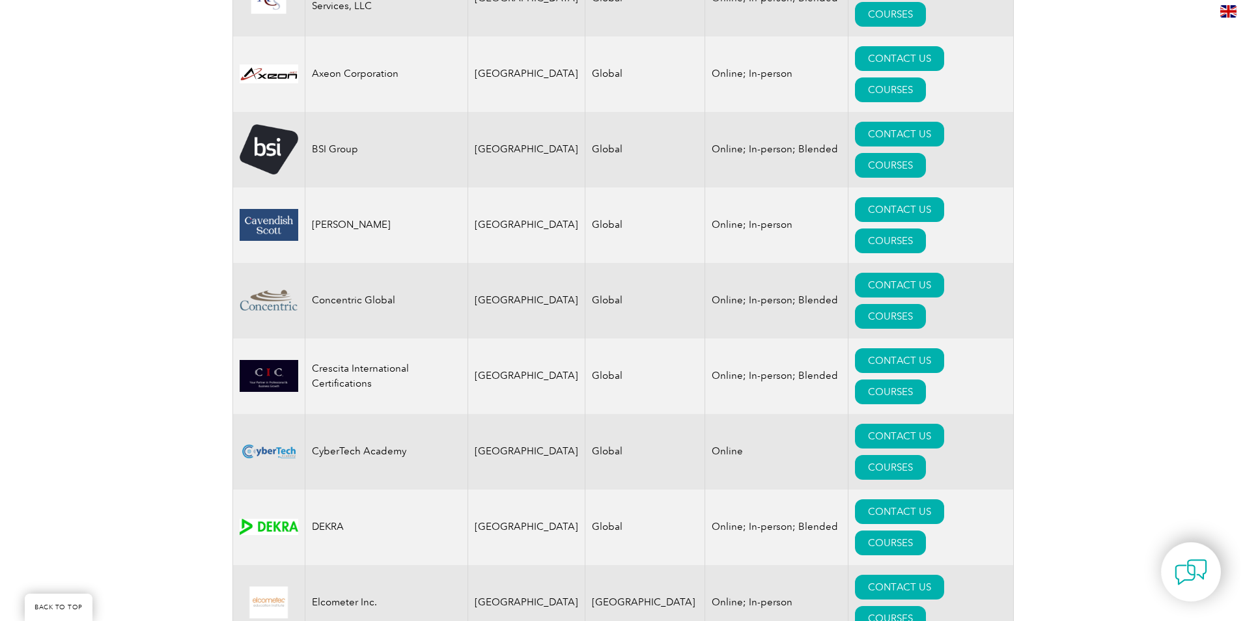
scroll to position [877, 0]
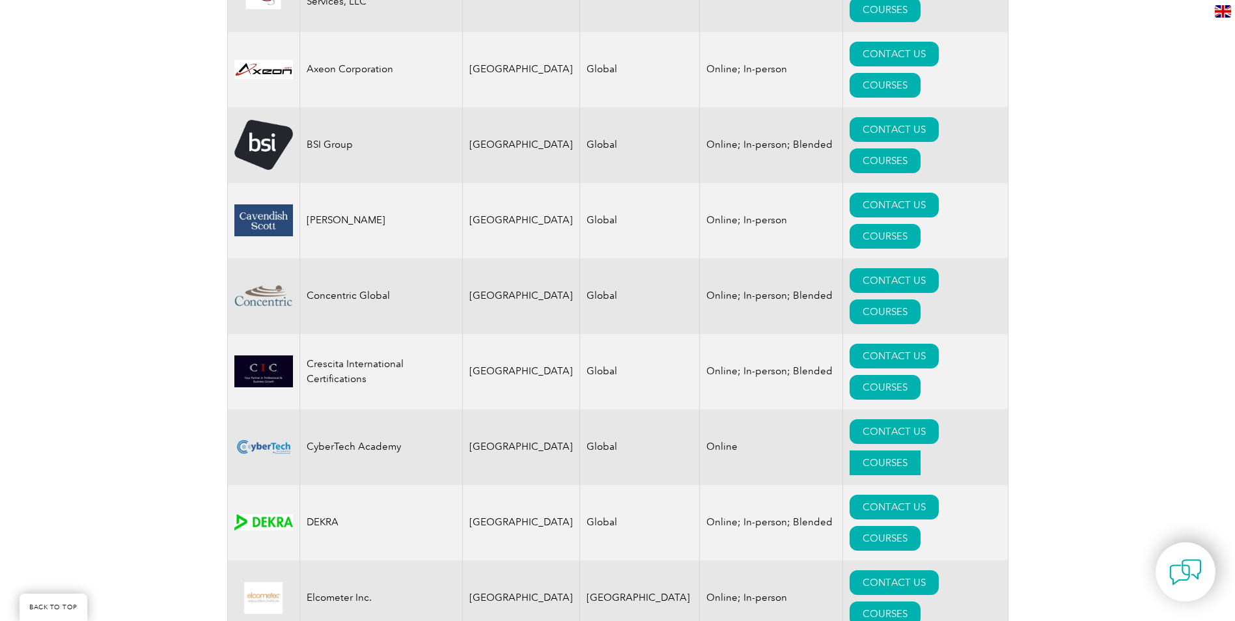
click at [920, 451] on link "COURSES" at bounding box center [885, 463] width 71 height 25
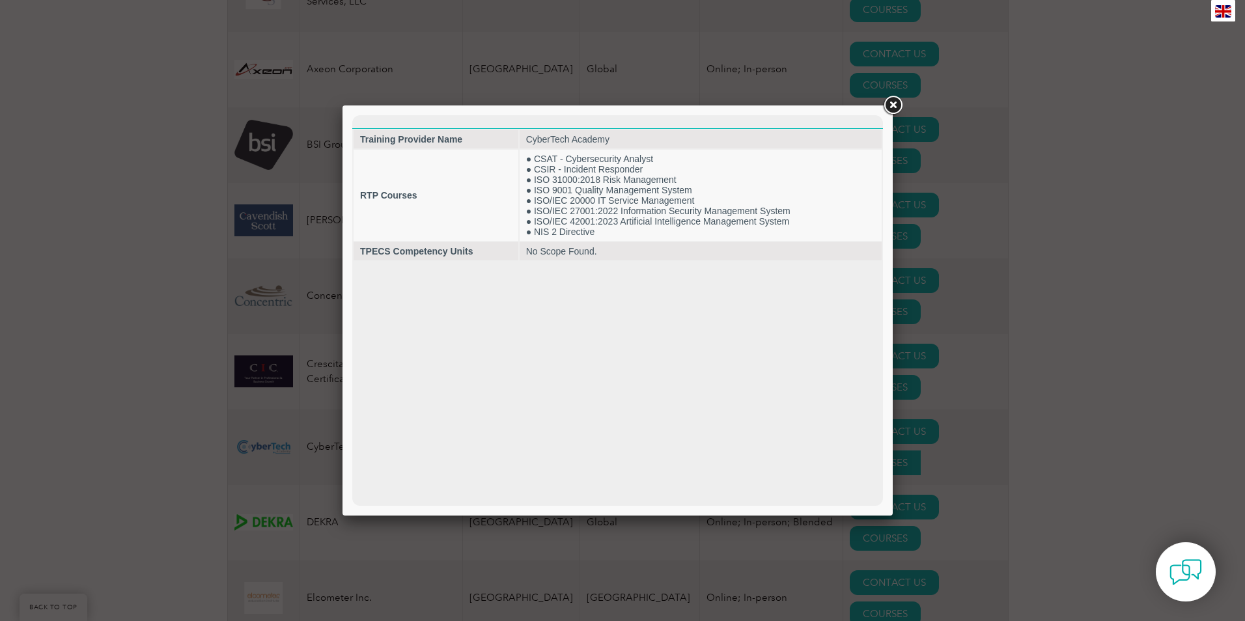
scroll to position [0, 0]
click at [888, 102] on link at bounding box center [892, 105] width 23 height 23
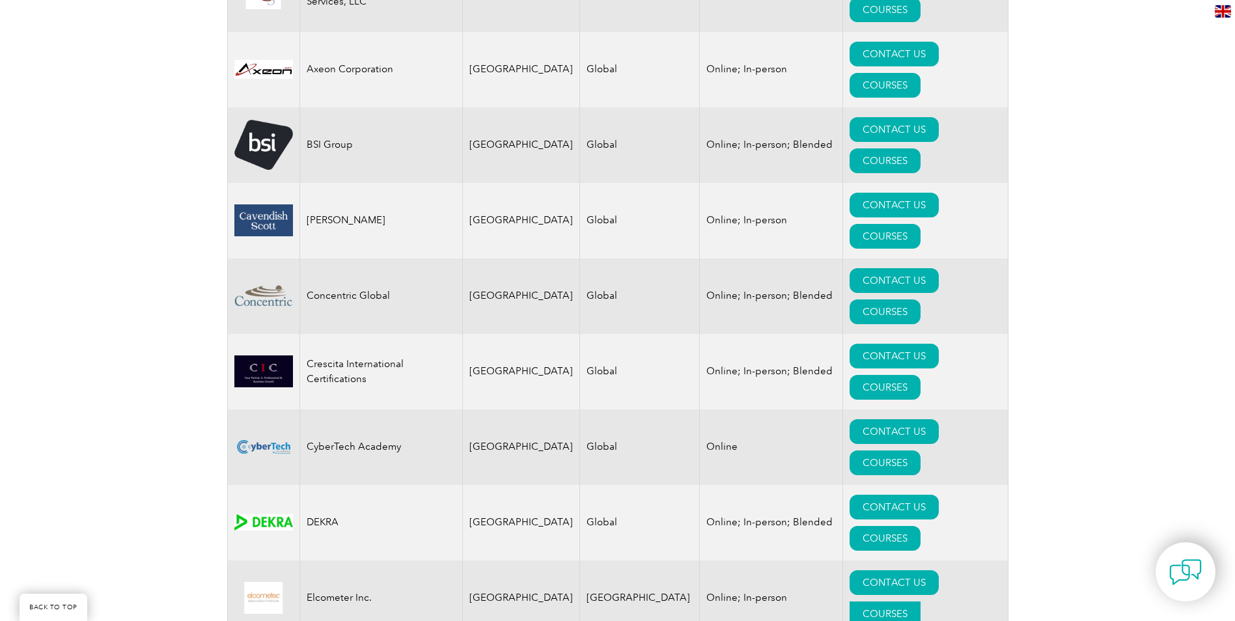
click at [921, 602] on link "COURSES" at bounding box center [885, 614] width 71 height 25
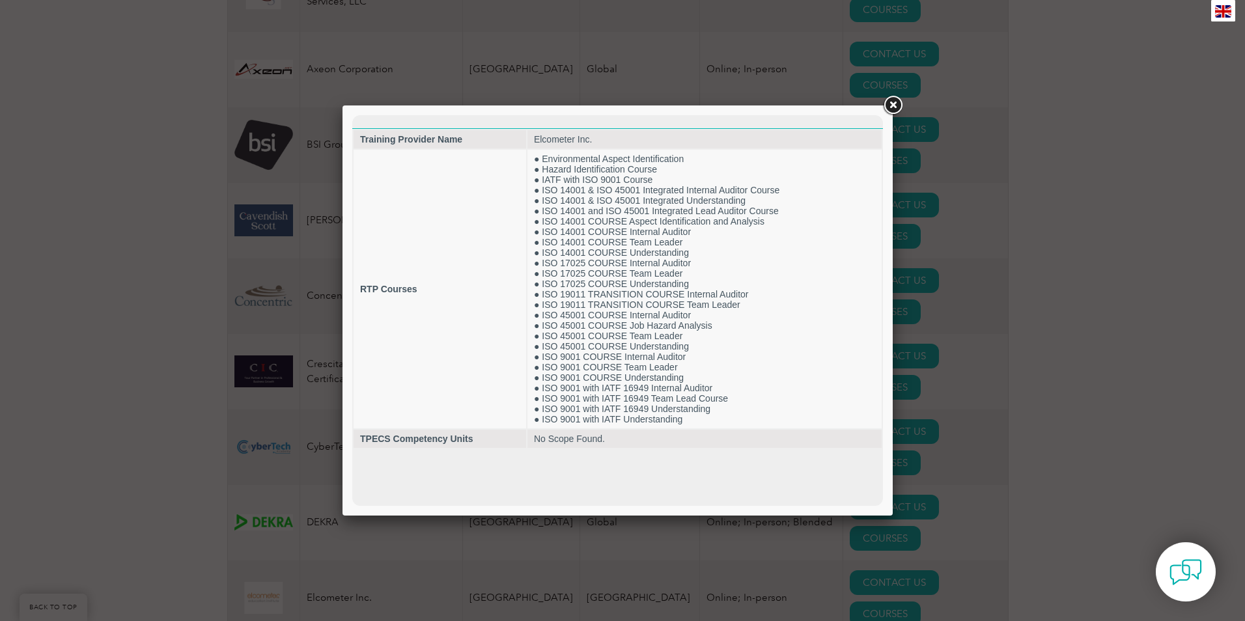
click at [897, 102] on link at bounding box center [892, 105] width 23 height 23
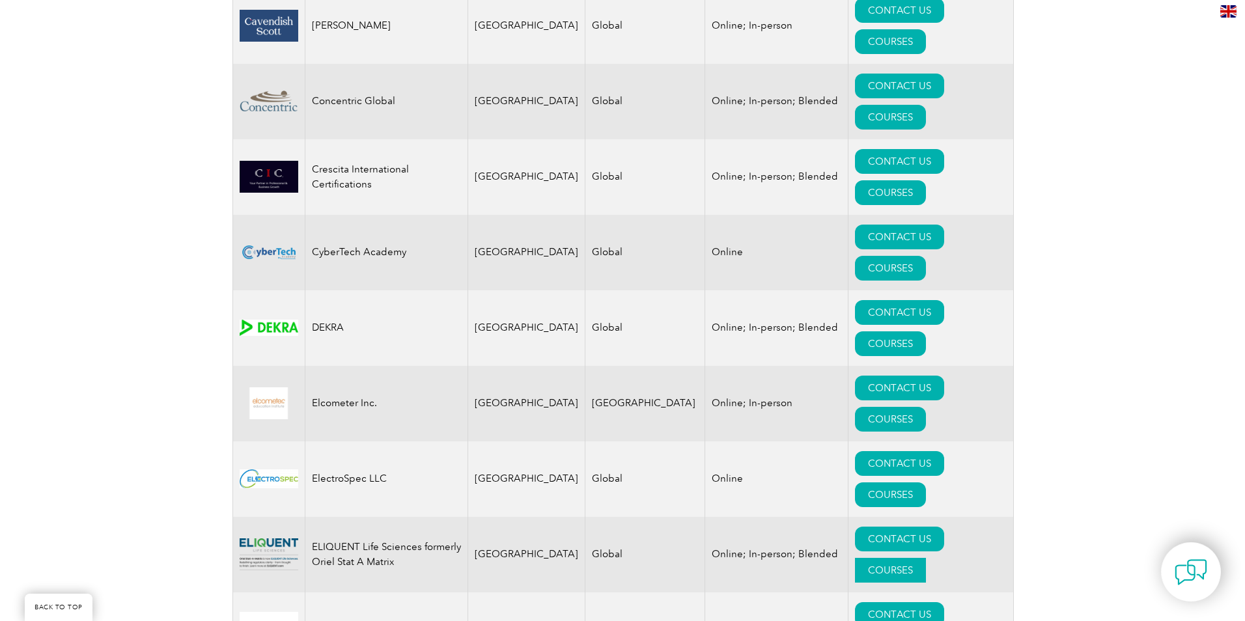
scroll to position [1072, 0]
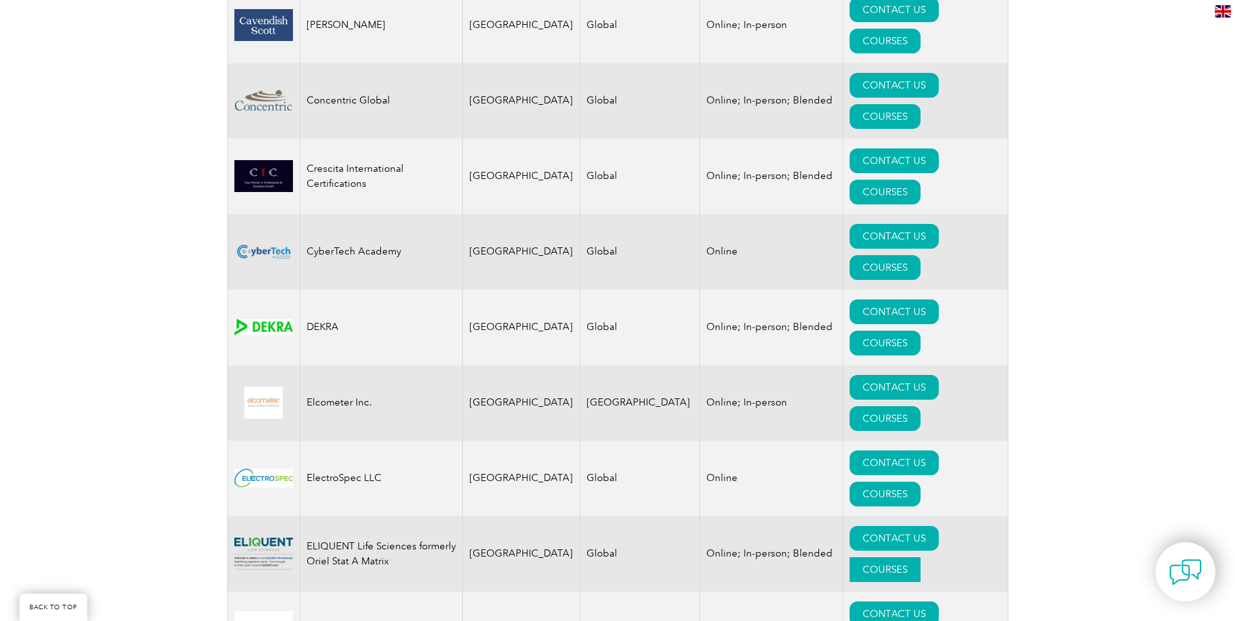
click at [920, 557] on link "COURSES" at bounding box center [885, 569] width 71 height 25
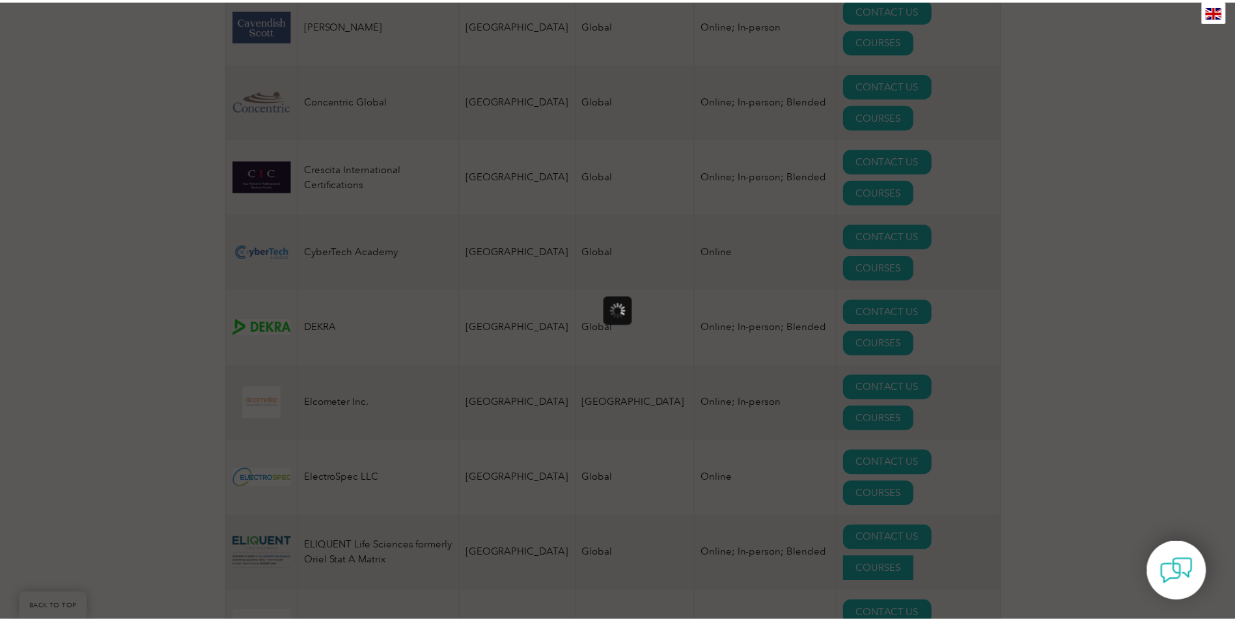
scroll to position [0, 0]
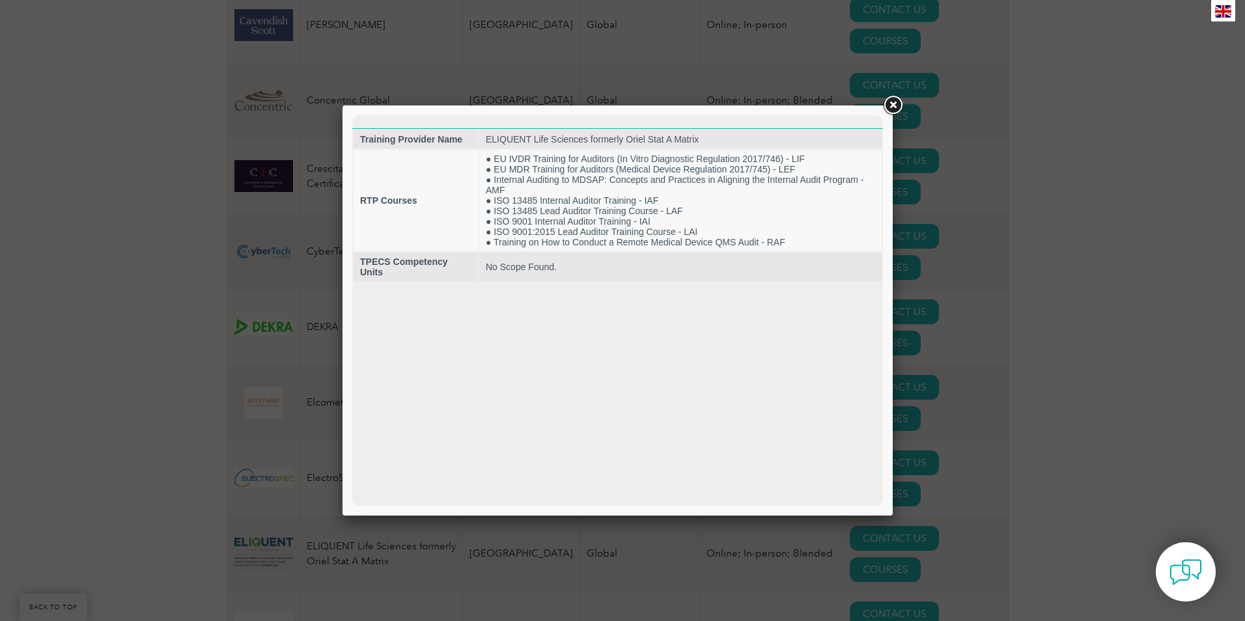
click at [897, 107] on link at bounding box center [892, 105] width 23 height 23
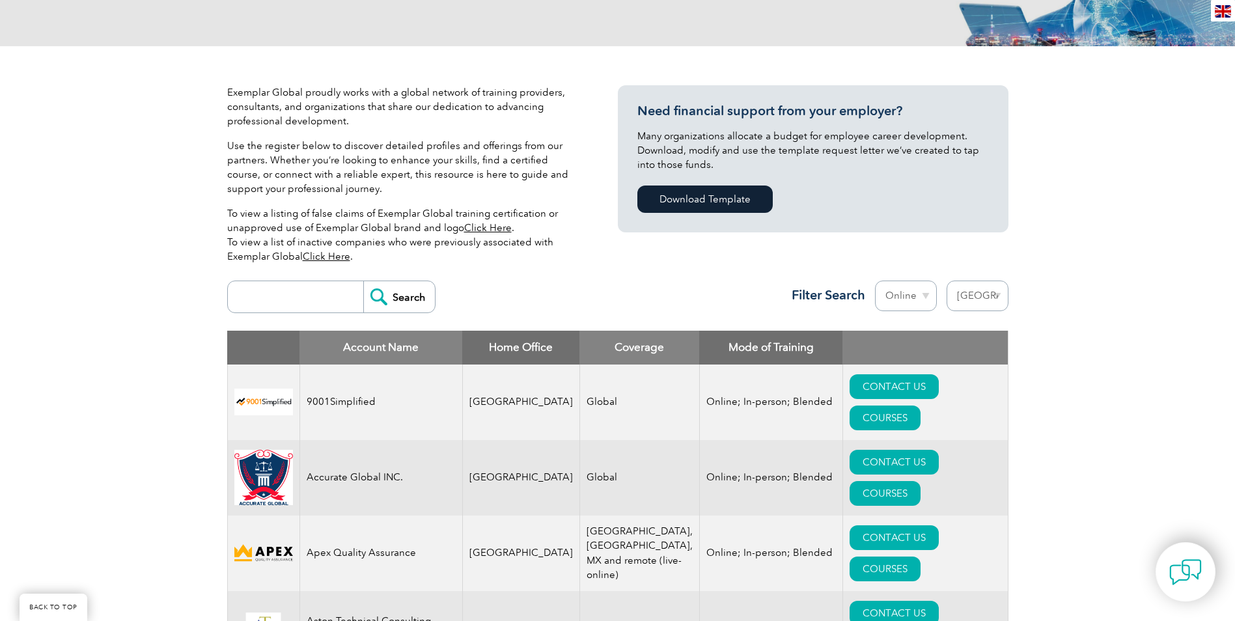
scroll to position [290, 0]
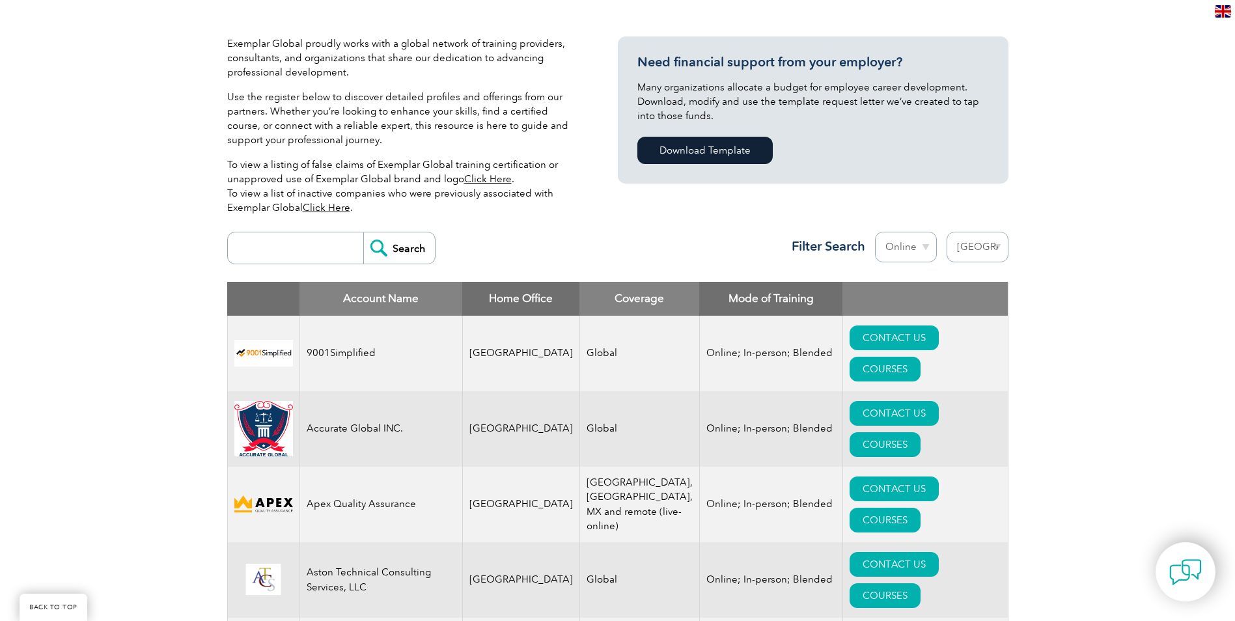
click at [301, 252] on input "search" at bounding box center [298, 247] width 129 height 31
click at [261, 244] on input "3901" at bounding box center [298, 247] width 129 height 31
type input "39001"
click at [402, 250] on input "Search" at bounding box center [399, 247] width 72 height 31
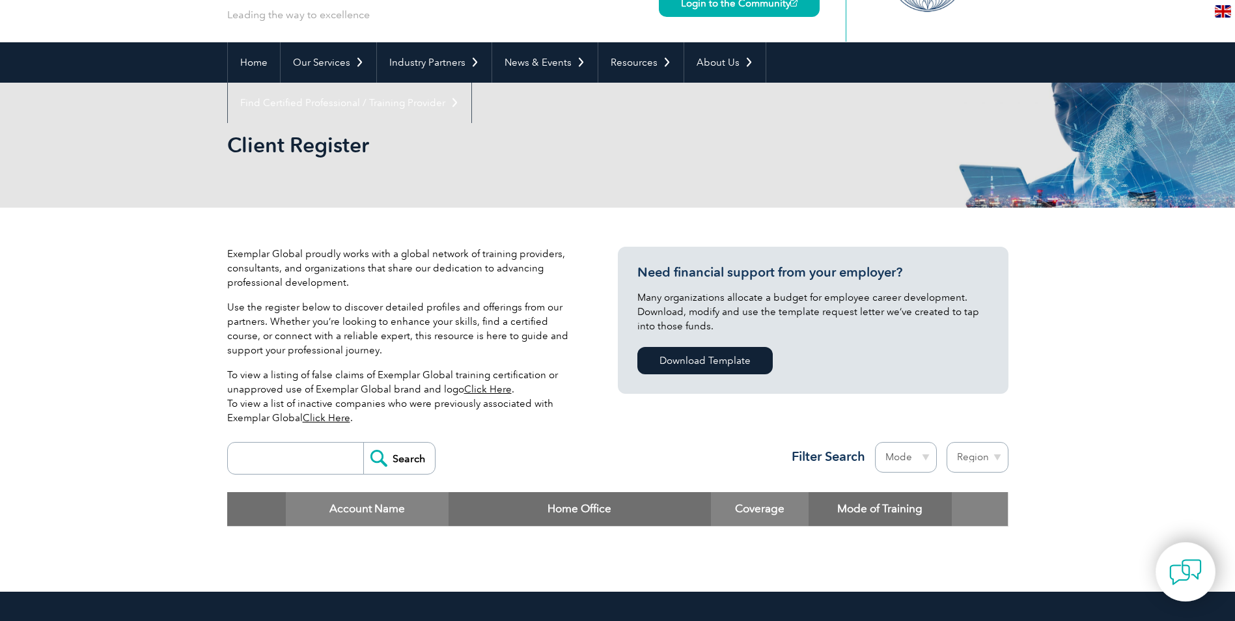
scroll to position [195, 0]
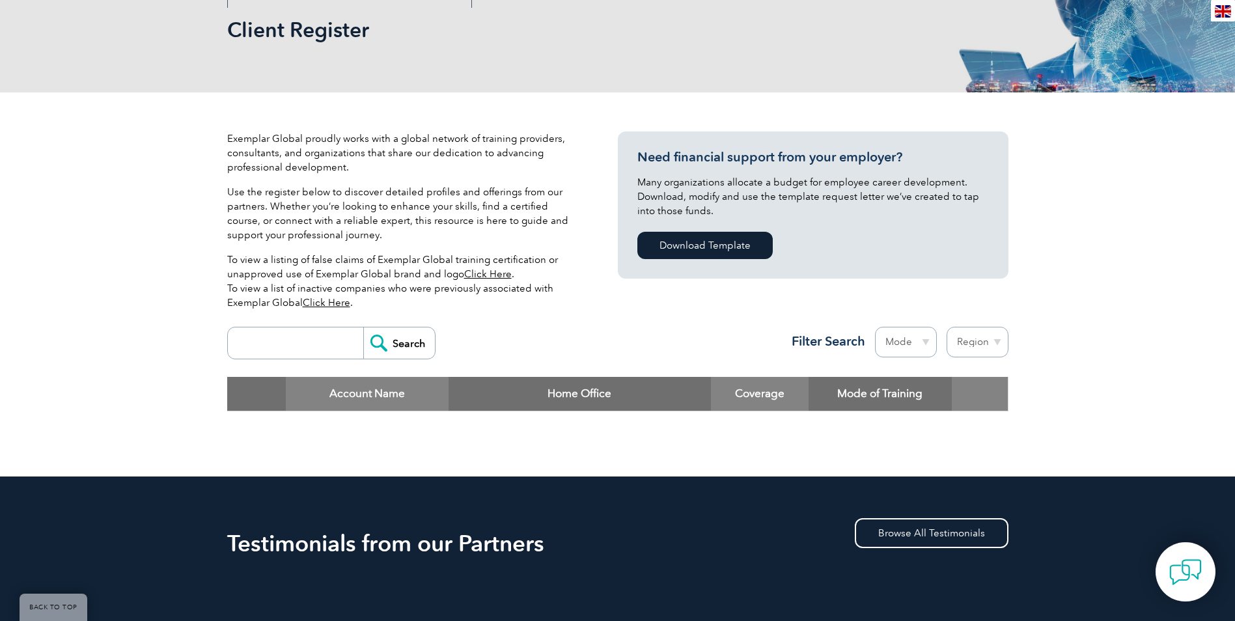
click at [292, 344] on input "search" at bounding box center [298, 343] width 129 height 31
type input "ISo 39001"
click at [363, 328] on input "Search" at bounding box center [399, 343] width 72 height 31
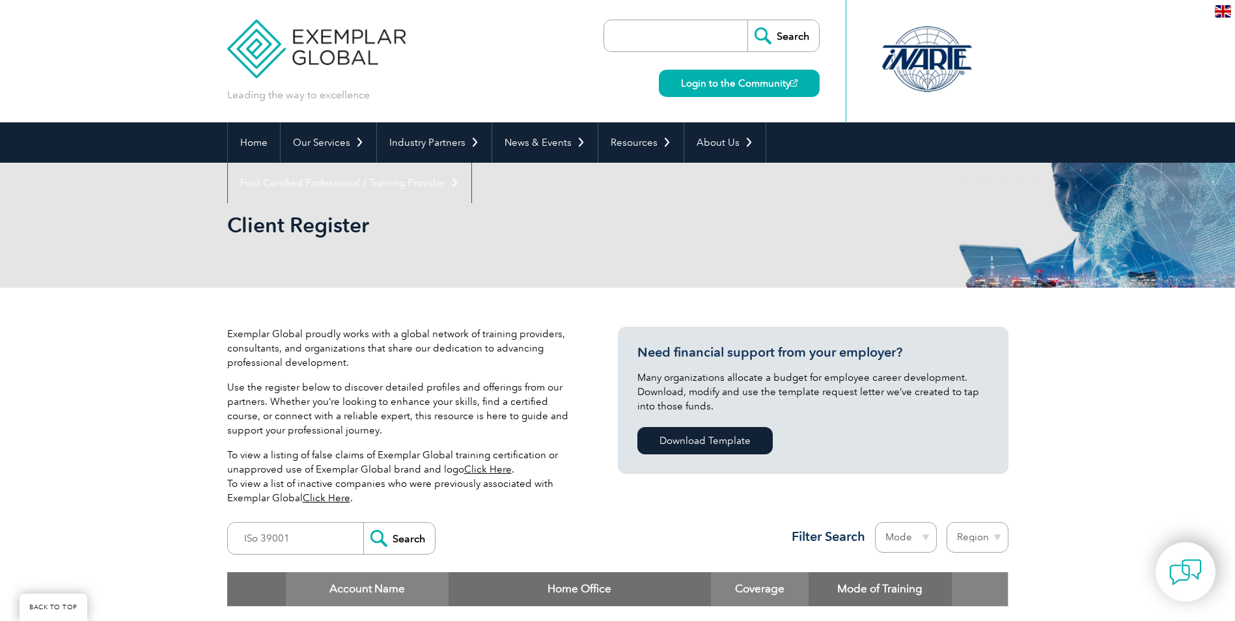
scroll to position [195, 0]
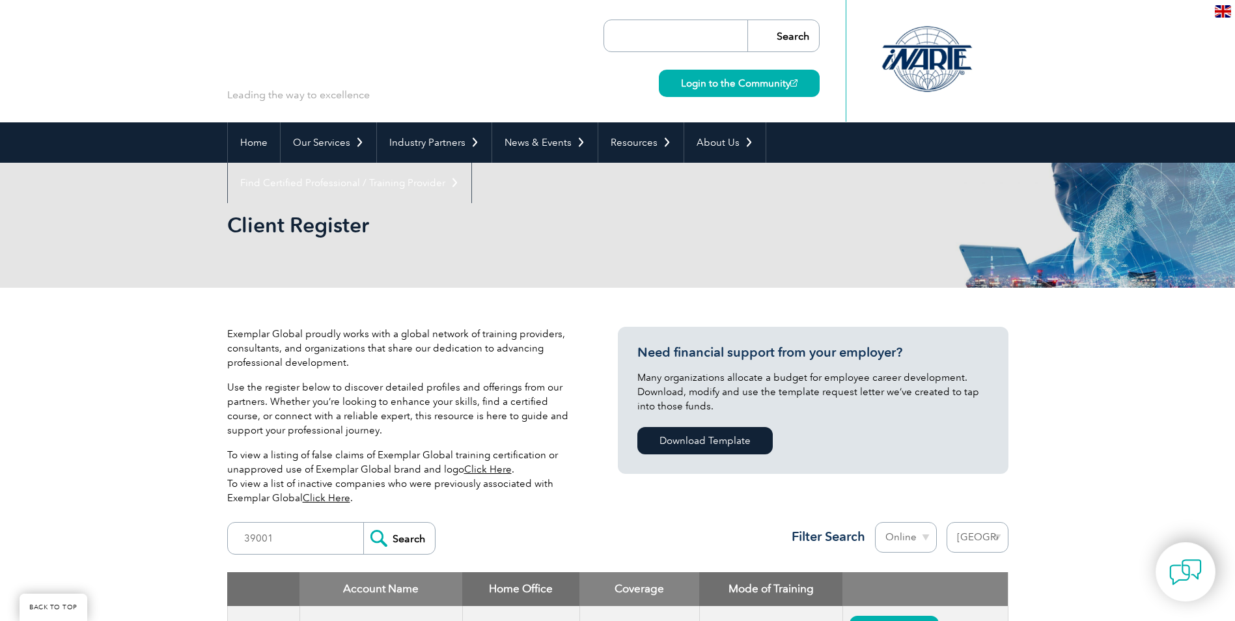
select select "[GEOGRAPHIC_DATA]"
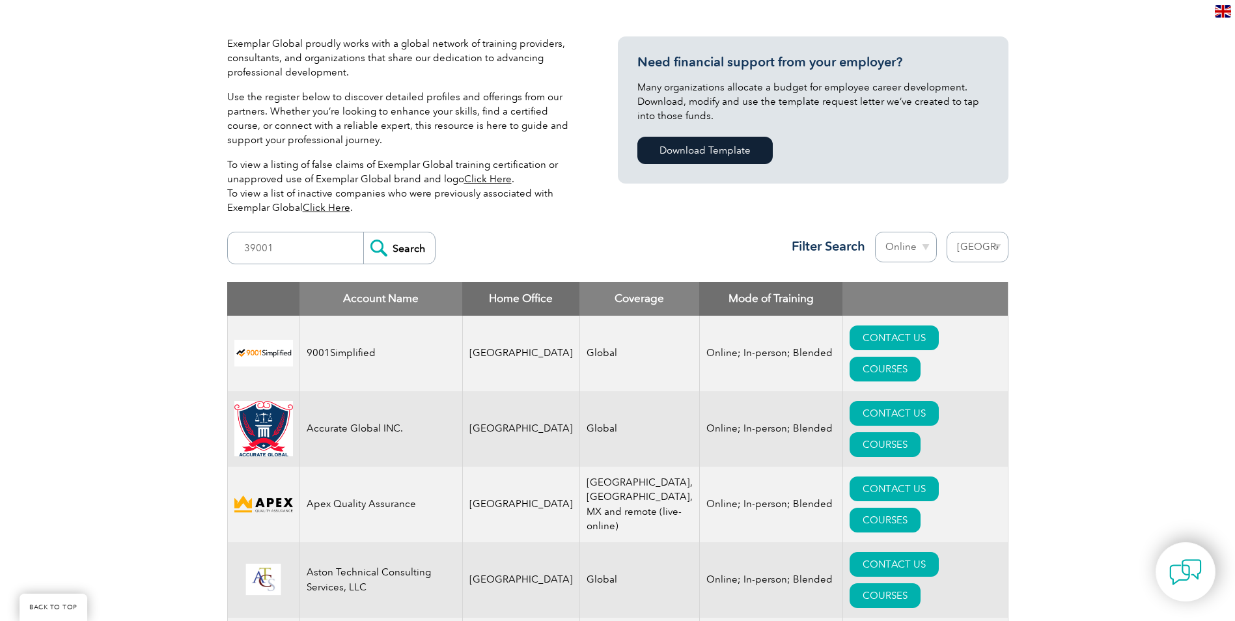
drag, startPoint x: 0, startPoint y: 0, endPoint x: 32, endPoint y: 186, distance: 188.3
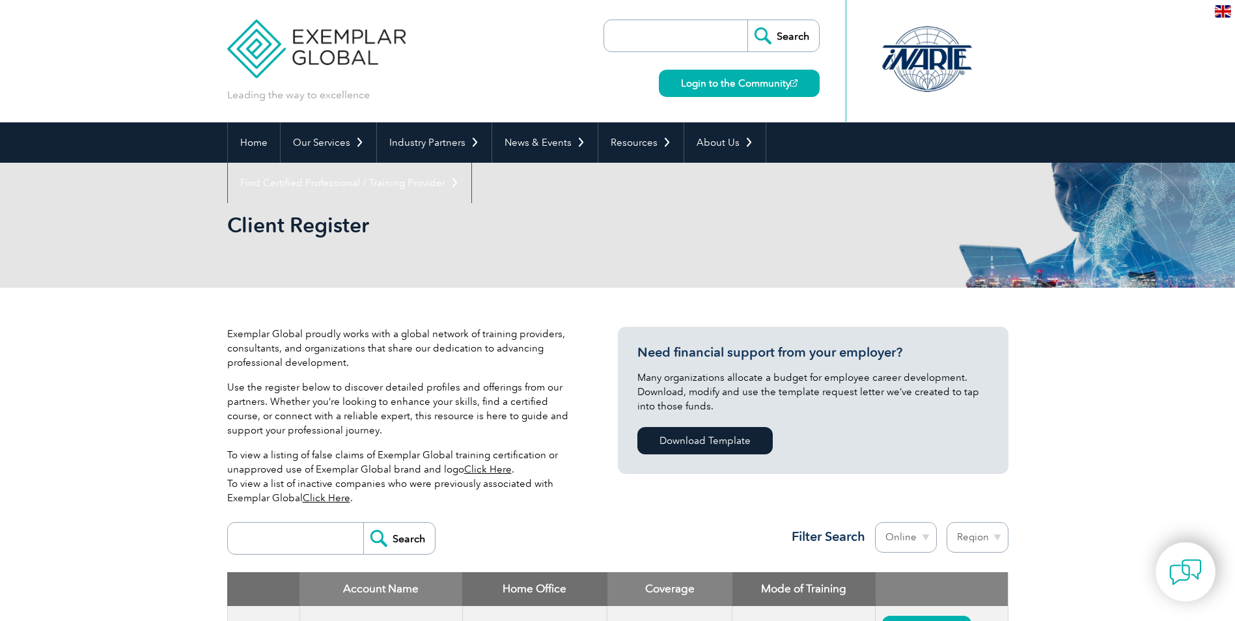
select select "Online"
